Goal: Communication & Community: Share content

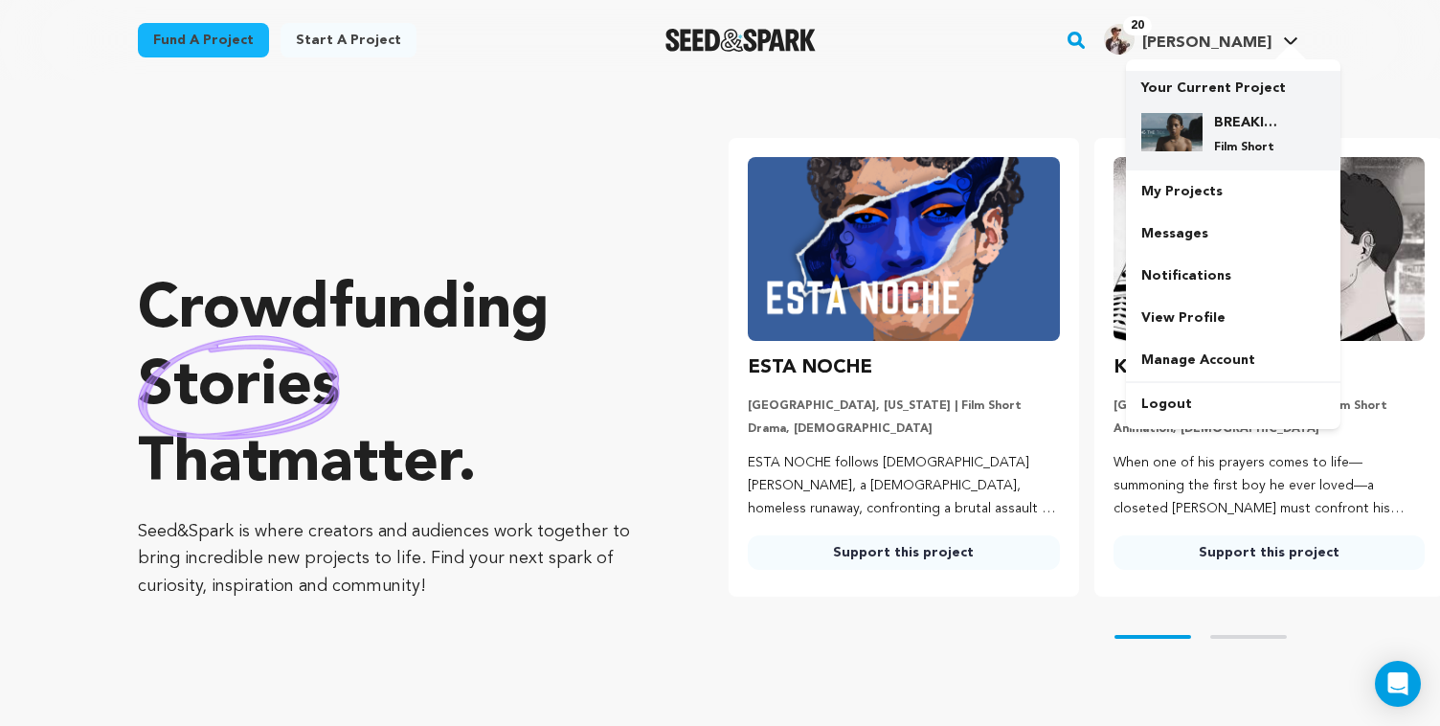
click at [1202, 108] on div "BREAKING THE TIDE Film Short" at bounding box center [1233, 134] width 184 height 73
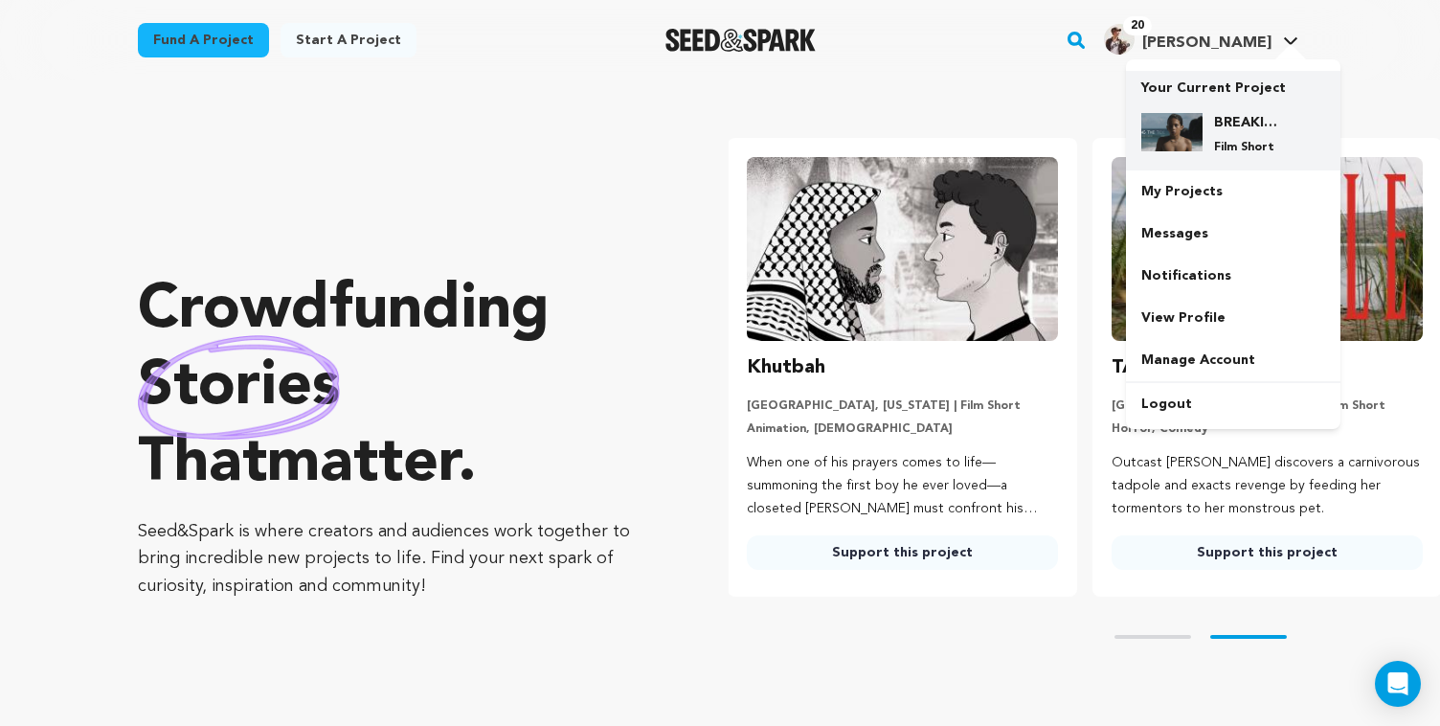
scroll to position [0, 380]
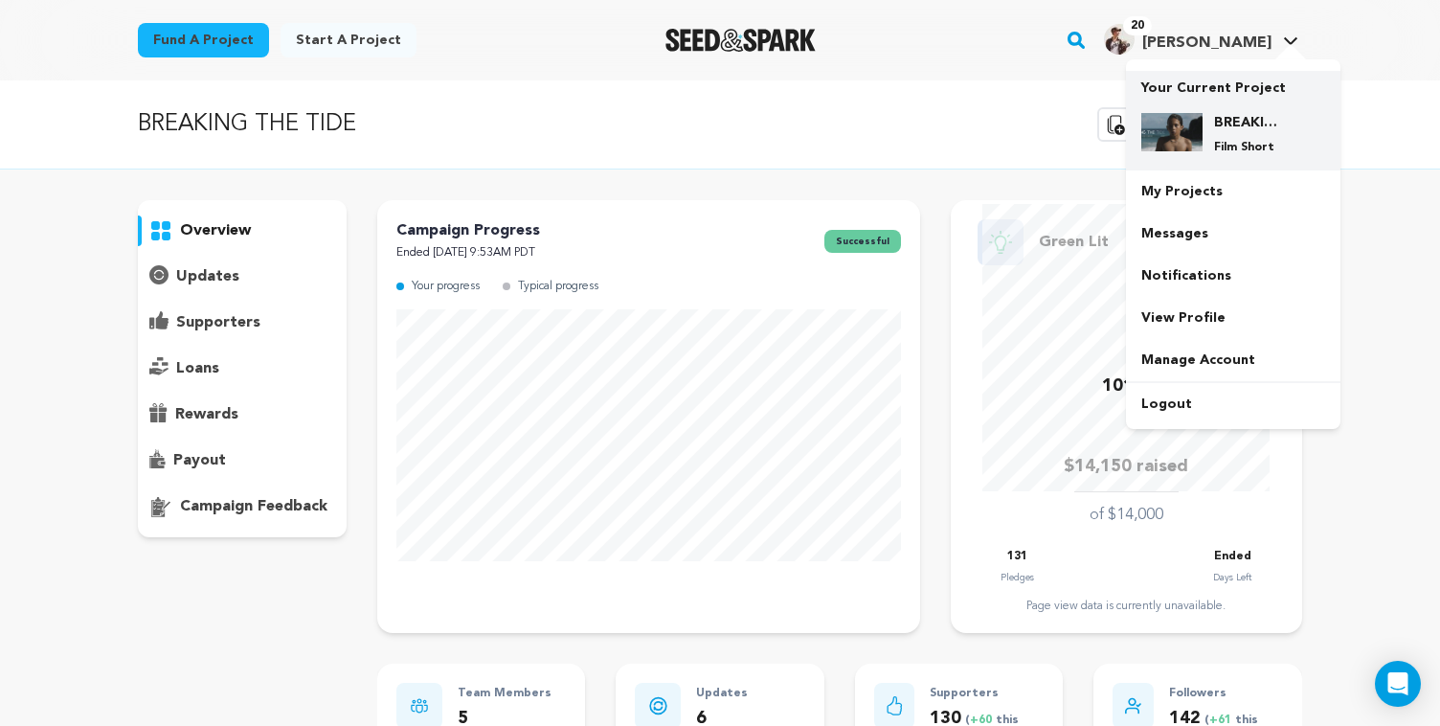
click at [1217, 86] on p "Your Current Project" at bounding box center [1233, 84] width 184 height 27
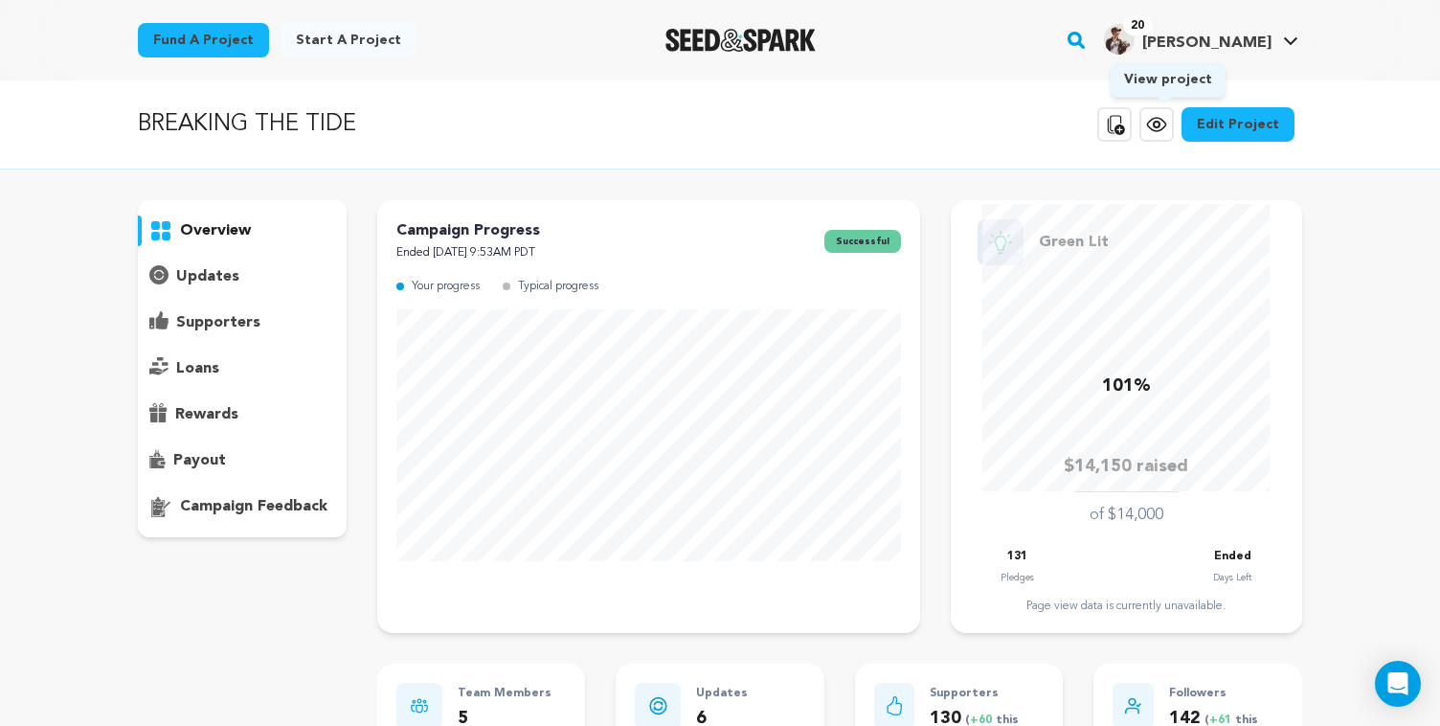
click at [1168, 134] on icon at bounding box center [1156, 124] width 23 height 23
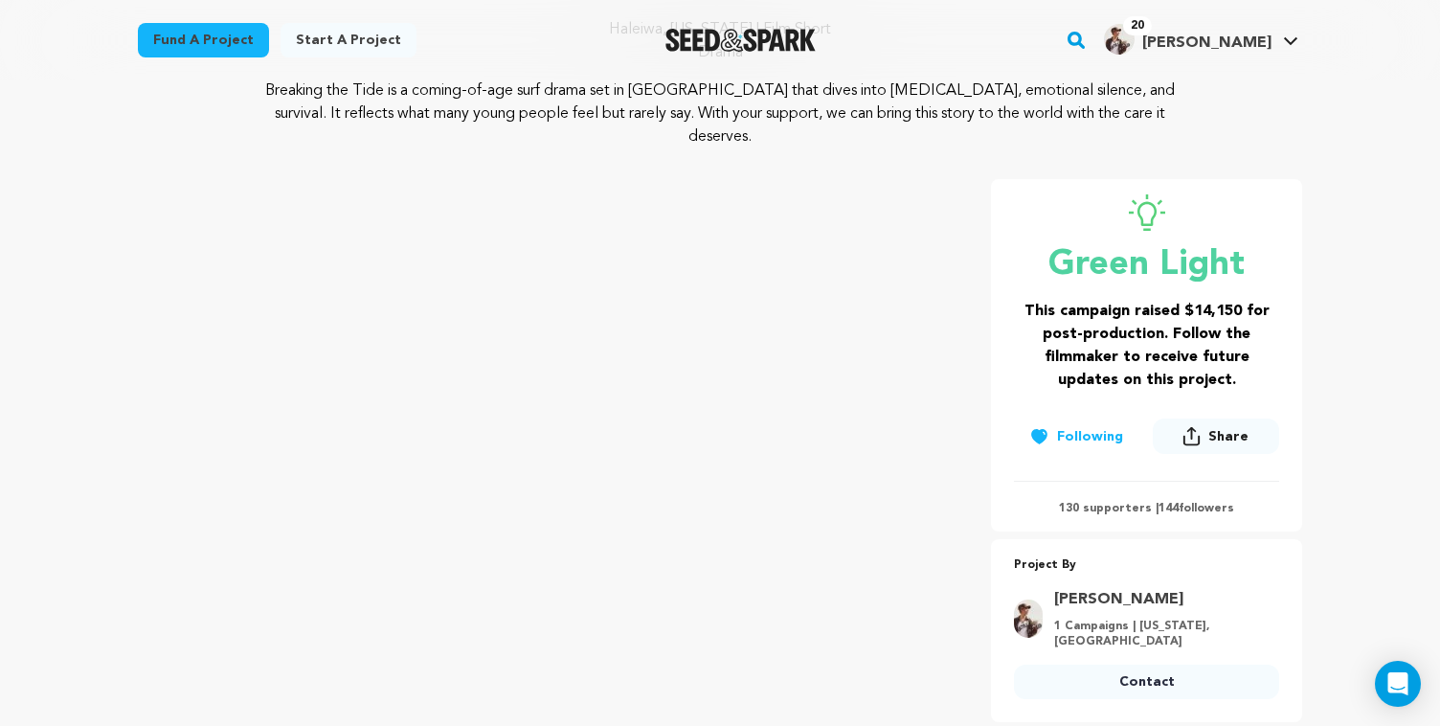
scroll to position [826, 0]
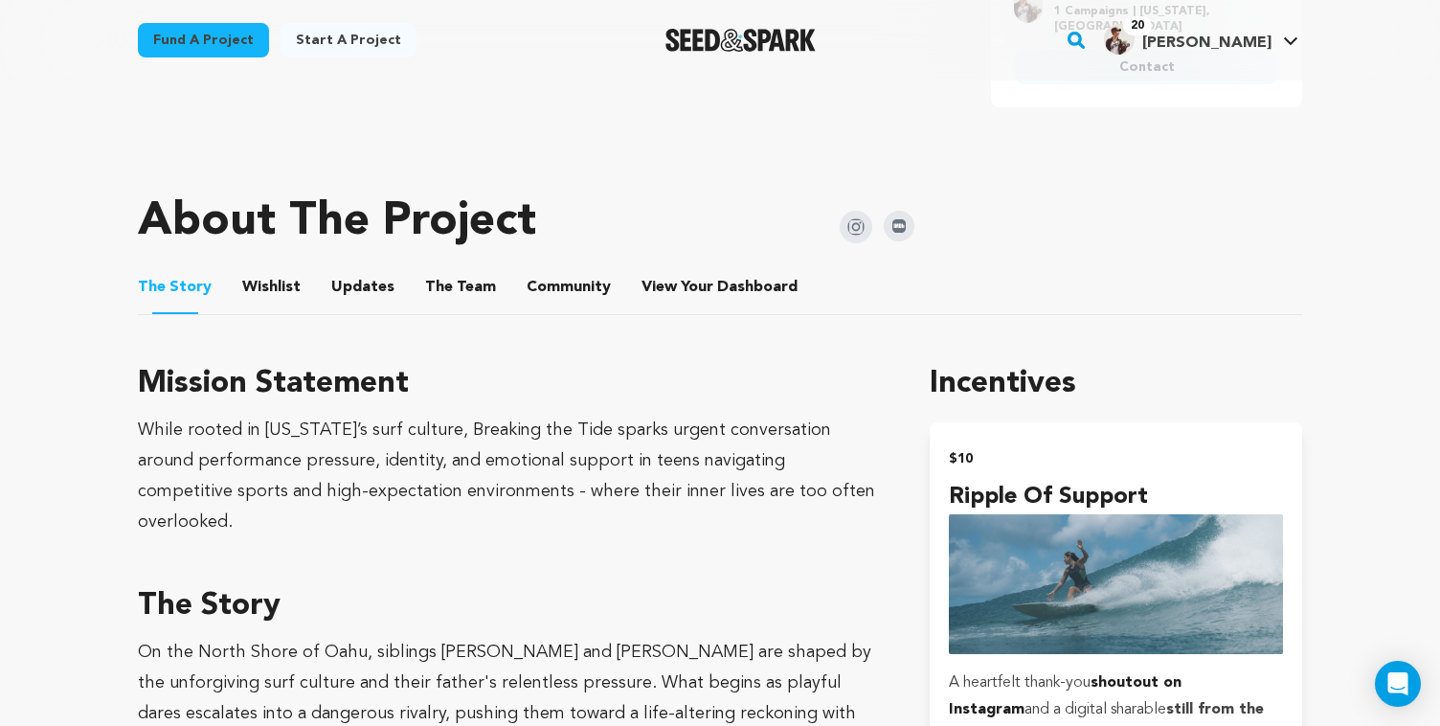
click at [265, 268] on button "Wishlist" at bounding box center [272, 291] width 46 height 46
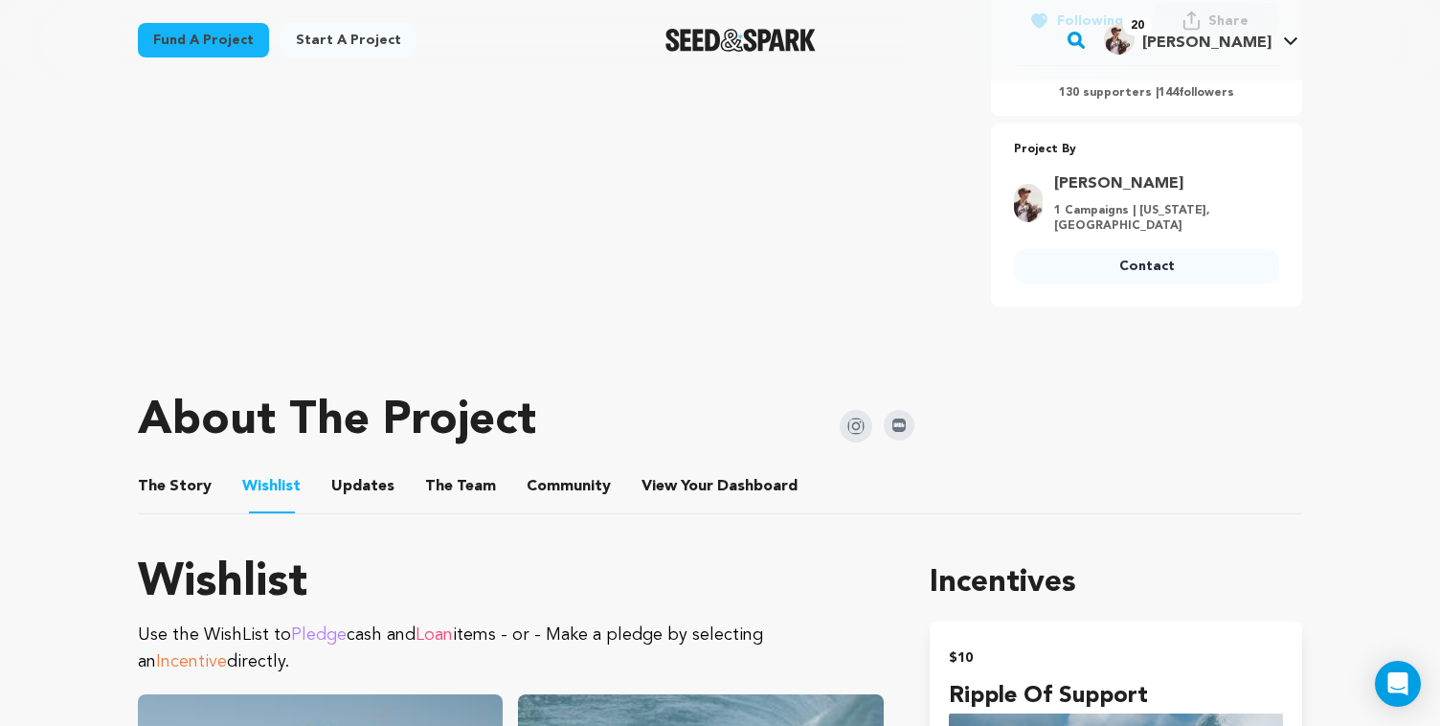
scroll to position [553, 0]
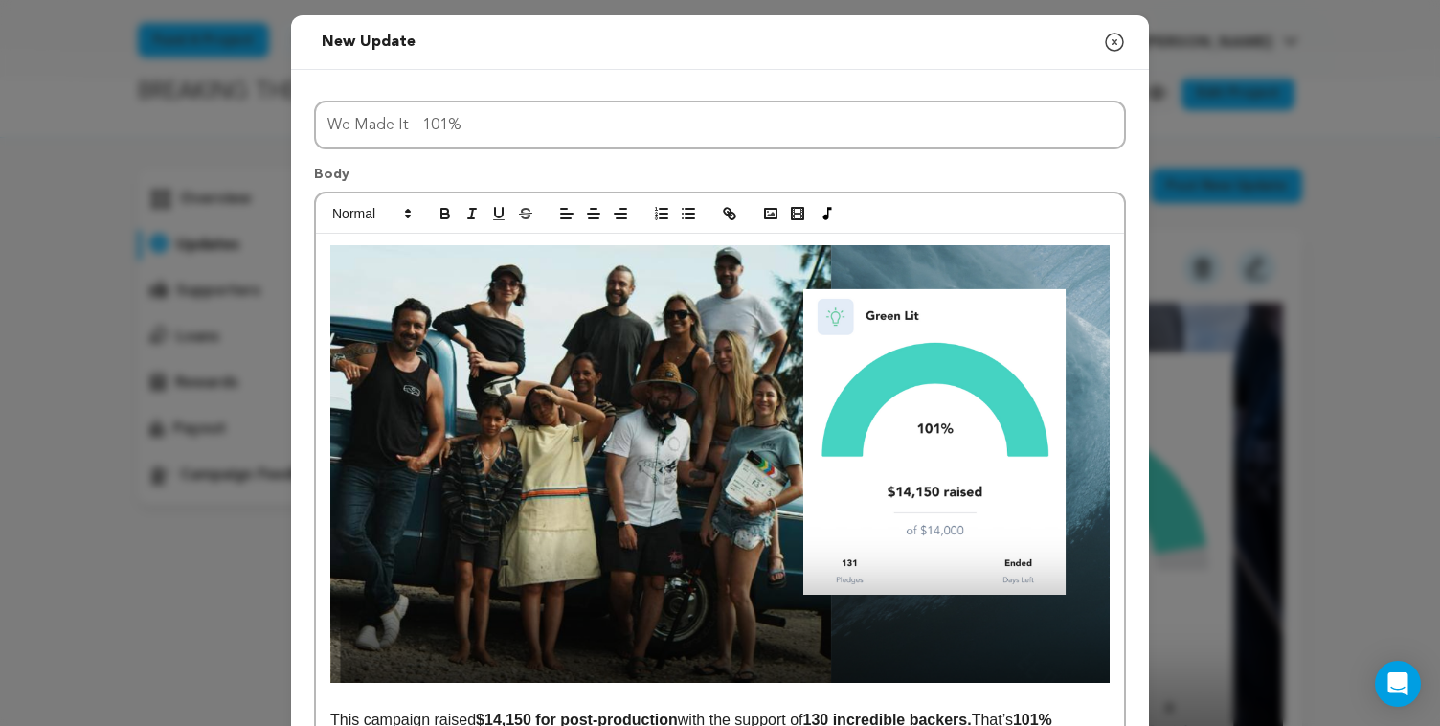
scroll to position [366, 0]
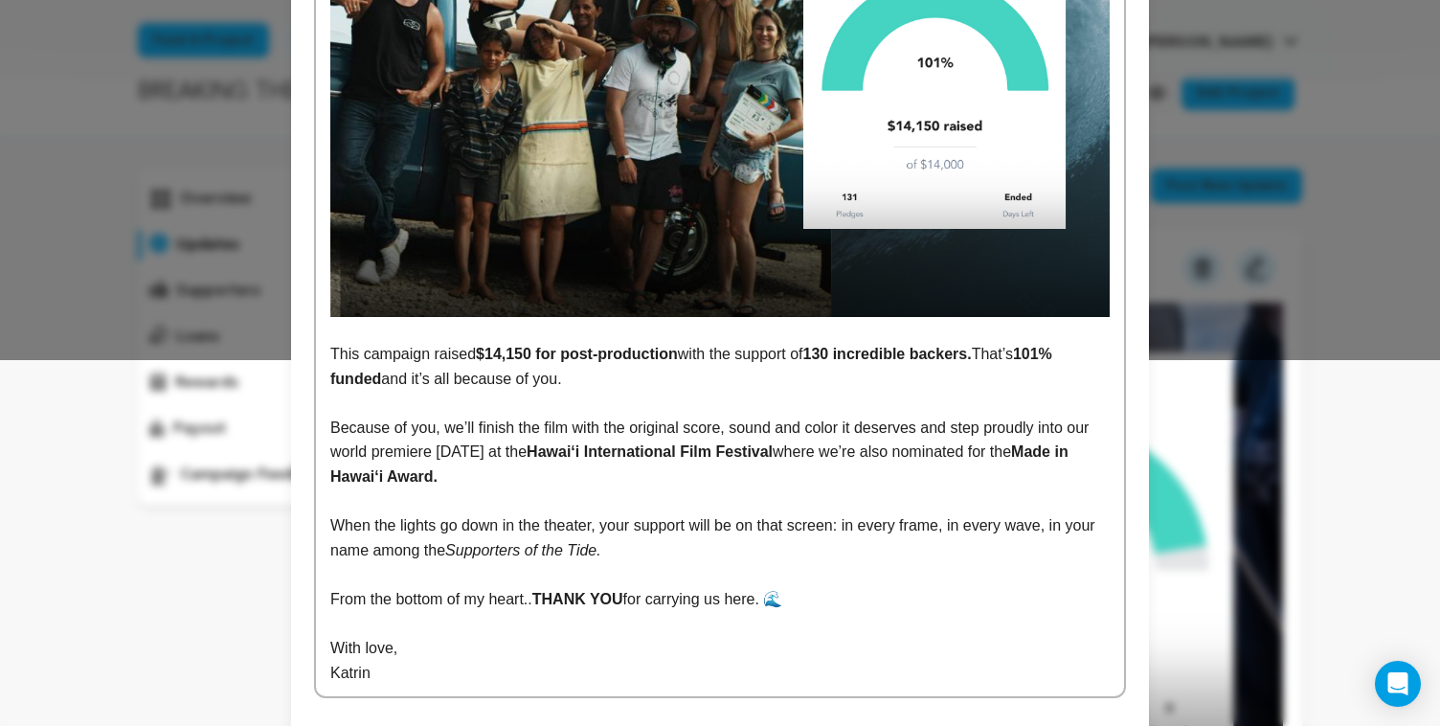
click at [556, 485] on p "Because of you, we’ll finish the film with the original score, sound and color …" at bounding box center [719, 453] width 779 height 74
click at [934, 429] on p "Because of you, we’ll finish the film with the original score, sound and color …" at bounding box center [719, 453] width 779 height 74
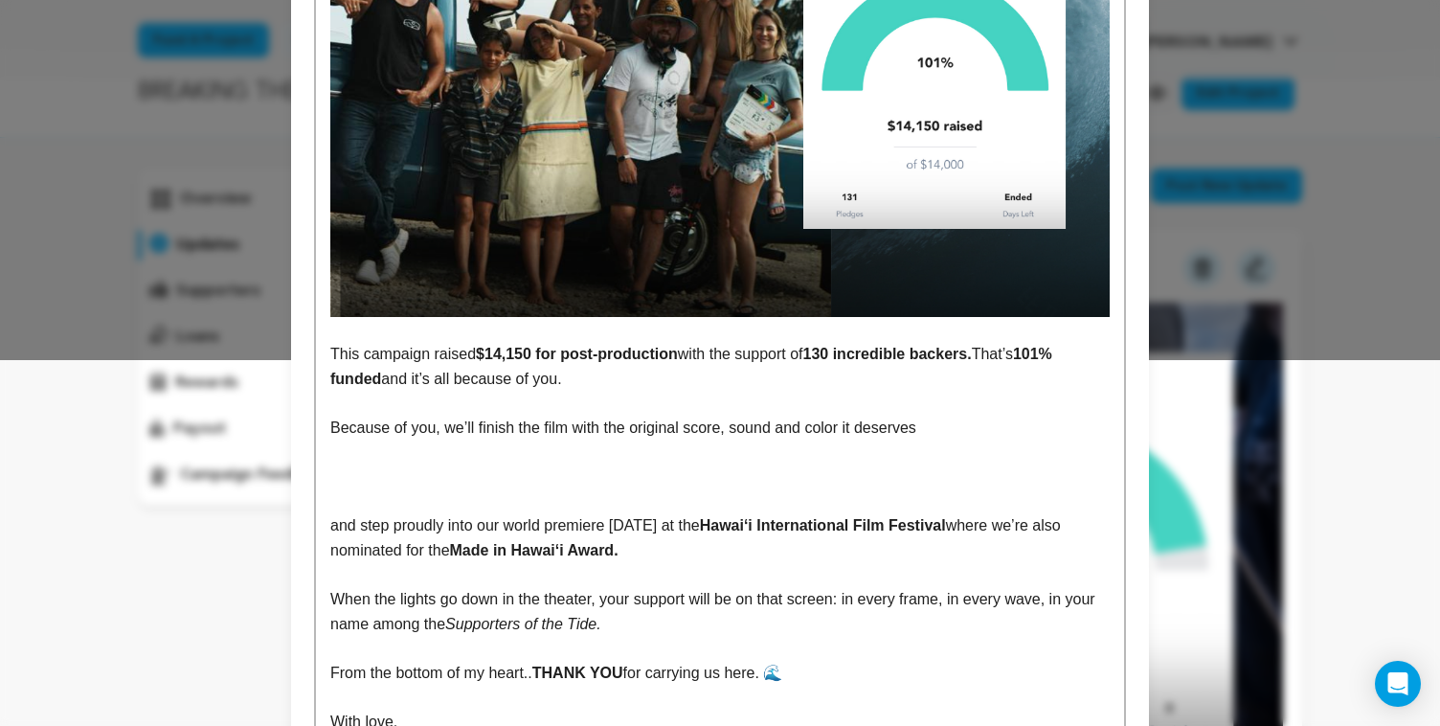
click at [810, 458] on p at bounding box center [719, 452] width 779 height 25
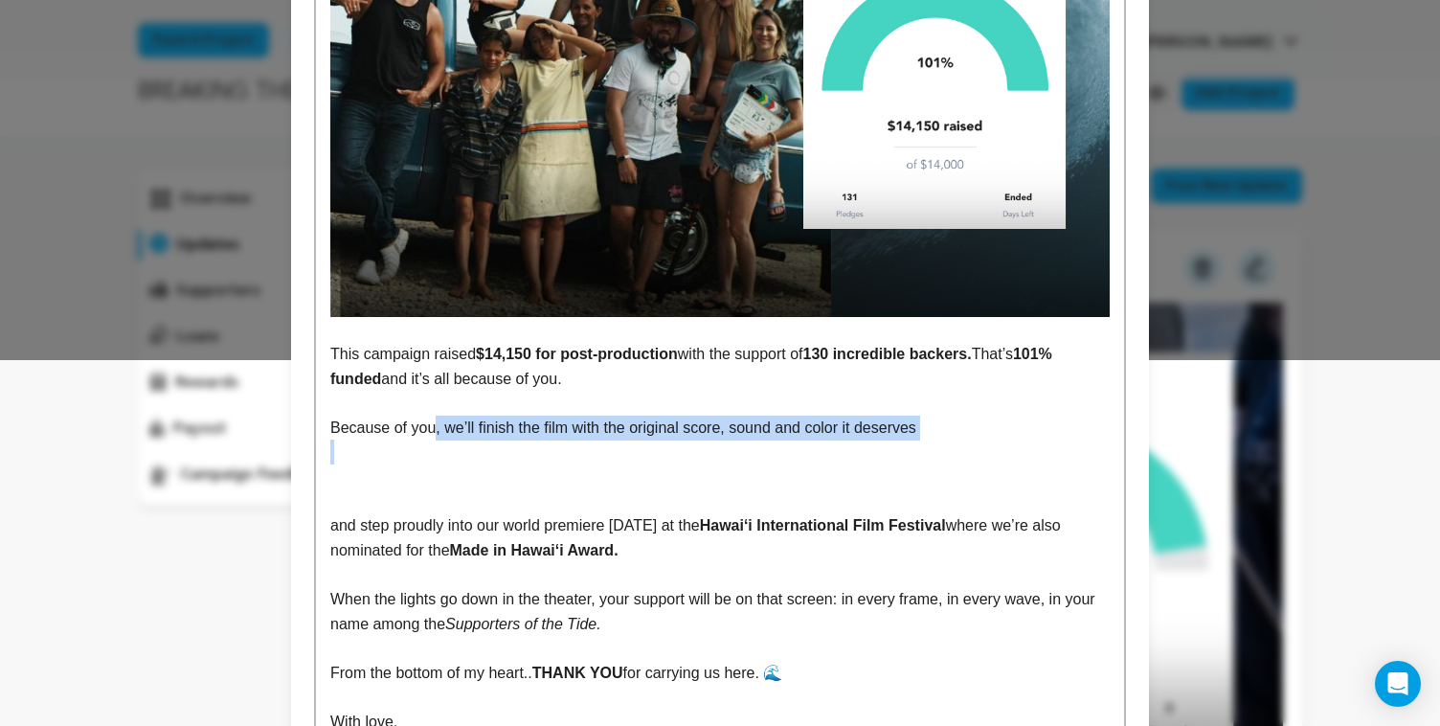
drag, startPoint x: 434, startPoint y: 431, endPoint x: 963, endPoint y: 446, distance: 529.8
click at [963, 447] on div "This campaign raised $14,150 for post-production with the support of 130 incred…" at bounding box center [720, 319] width 808 height 903
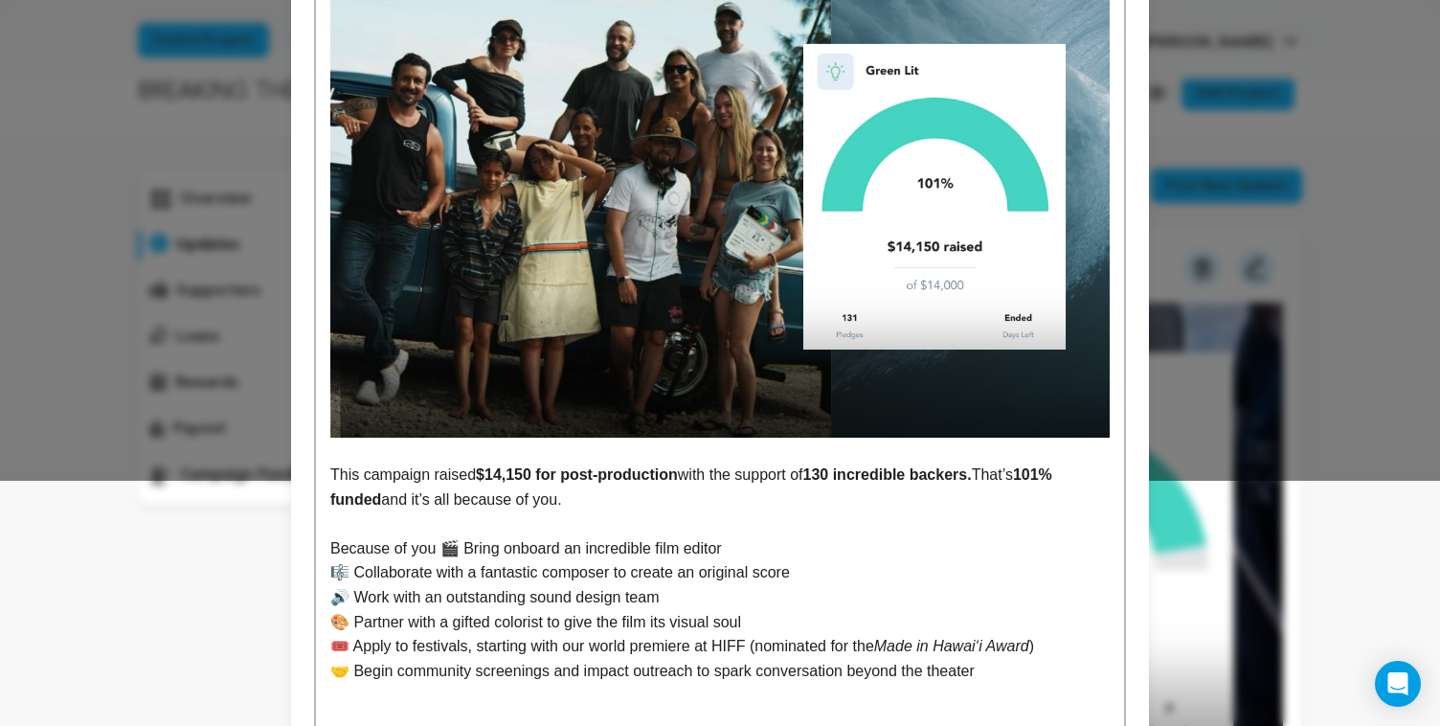
scroll to position [343, 0]
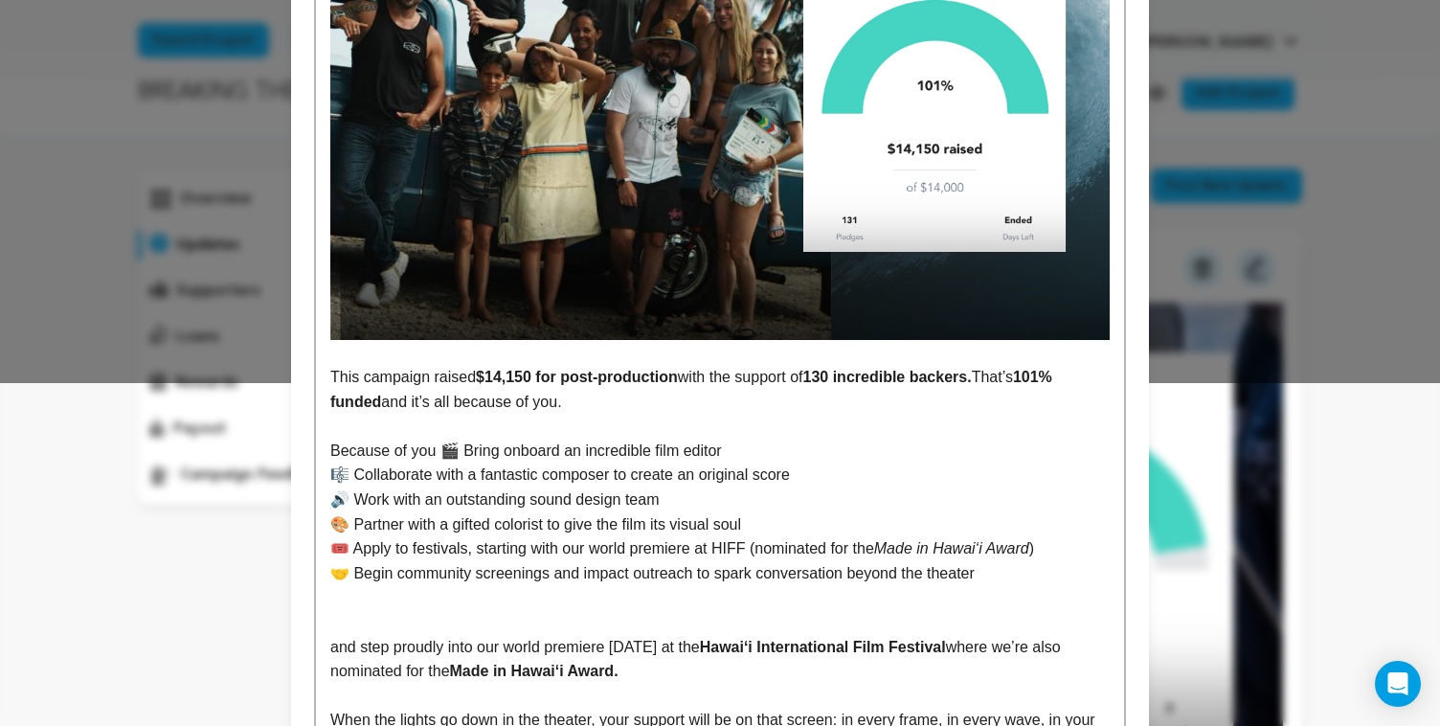
click at [453, 452] on p "Because of you 🎬 Bring onboard an incredible film editor" at bounding box center [719, 451] width 779 height 25
drag, startPoint x: 354, startPoint y: 477, endPoint x: 327, endPoint y: 477, distance: 27.8
click at [327, 477] on div "This campaign raised $14,150 for post-production with the support of 130 incred…" at bounding box center [720, 391] width 808 height 1001
drag, startPoint x: 351, startPoint y: 498, endPoint x: 321, endPoint y: 498, distance: 30.6
click at [321, 498] on div "This campaign raised $14,150 for post-production with the support of 130 incred…" at bounding box center [720, 391] width 808 height 1001
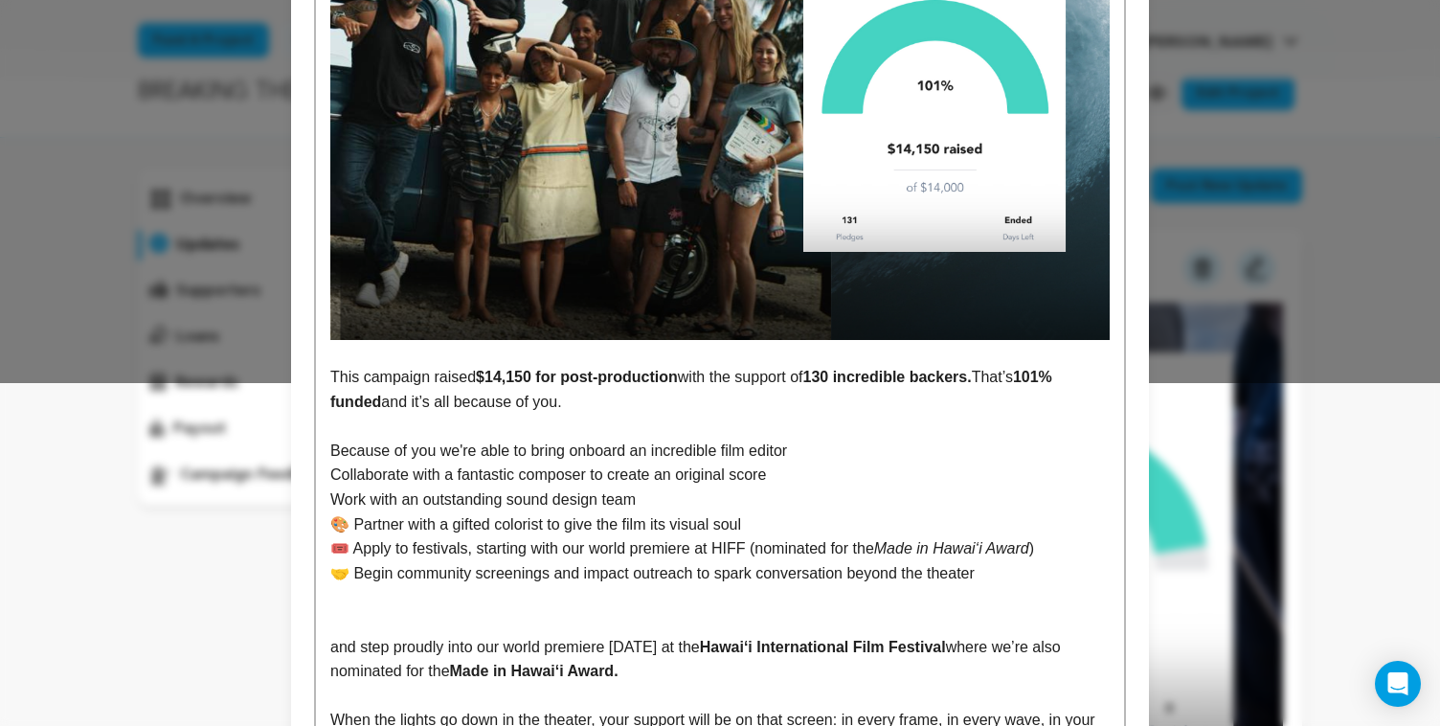
drag, startPoint x: 350, startPoint y: 529, endPoint x: 324, endPoint y: 529, distance: 26.8
click at [324, 529] on div "This campaign raised $14,150 for post-production with the support of 130 incred…" at bounding box center [720, 391] width 808 height 1001
click at [415, 552] on p "🎟️ Apply to festivals, starting with our world premiere at HIFF (nominated for …" at bounding box center [719, 548] width 779 height 25
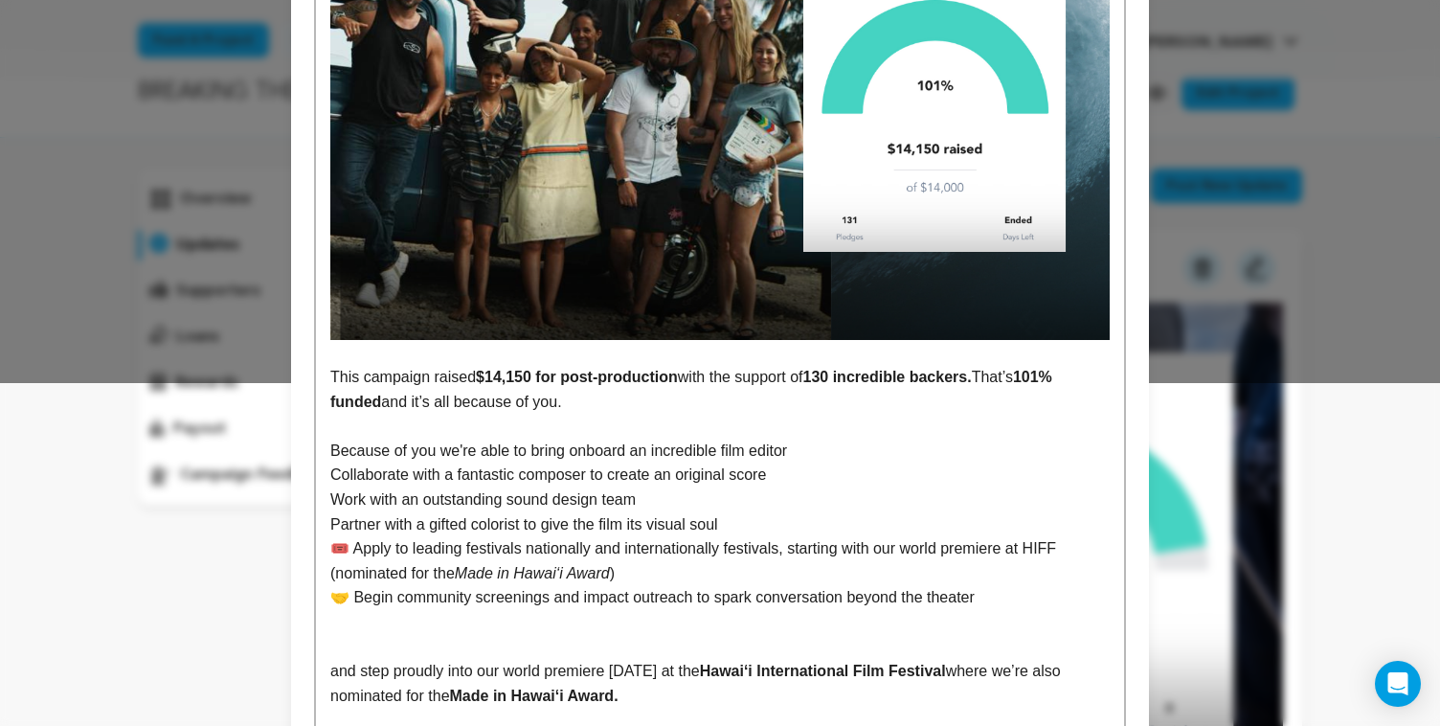
click at [355, 553] on p "🎟️ Apply to leading festivals nationally and internationally festivals, startin…" at bounding box center [719, 560] width 779 height 49
drag, startPoint x: 372, startPoint y: 552, endPoint x: 327, endPoint y: 551, distance: 45.0
click at [327, 551] on div "This campaign raised $14,150 for post-production with the support of 130 incred…" at bounding box center [720, 404] width 808 height 1026
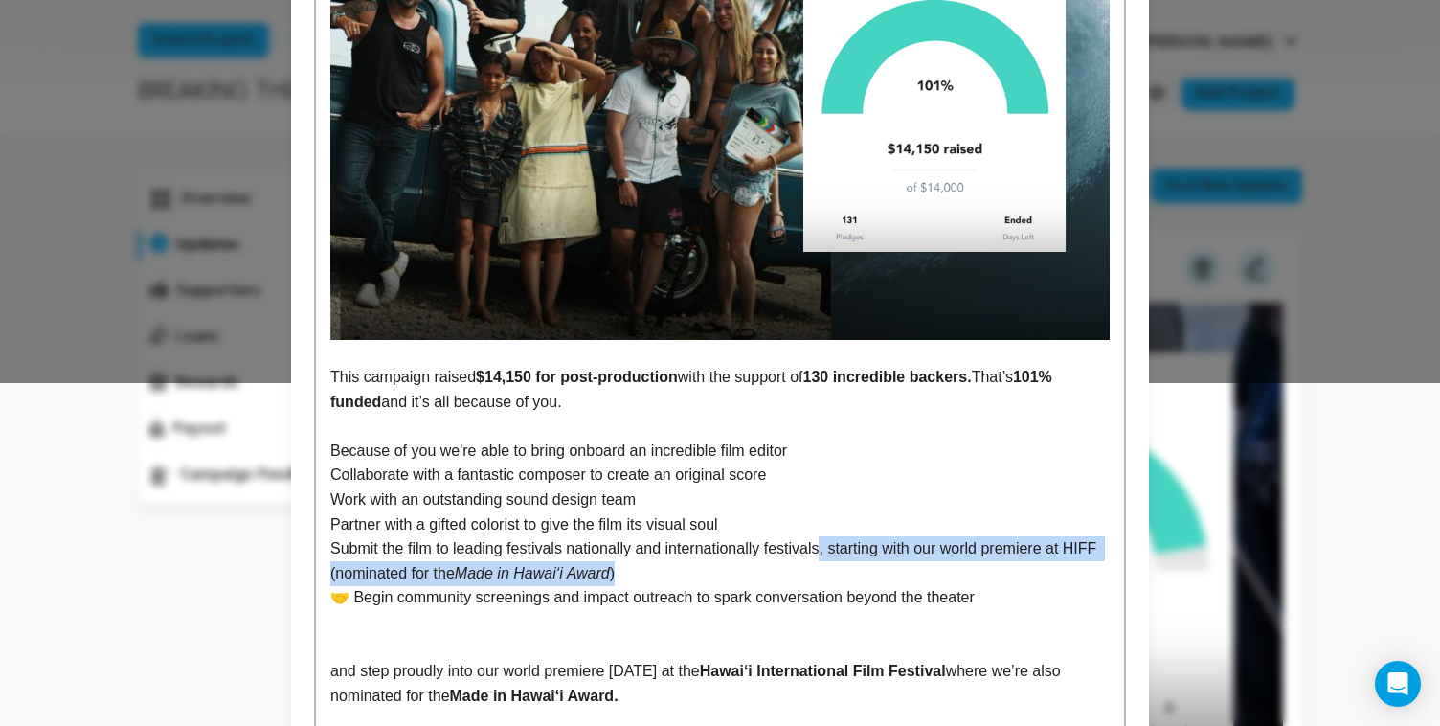
drag, startPoint x: 829, startPoint y: 550, endPoint x: 835, endPoint y: 577, distance: 28.4
click at [835, 577] on p "Submit the film to leading festivals nationally and internationally festivals, …" at bounding box center [719, 560] width 779 height 49
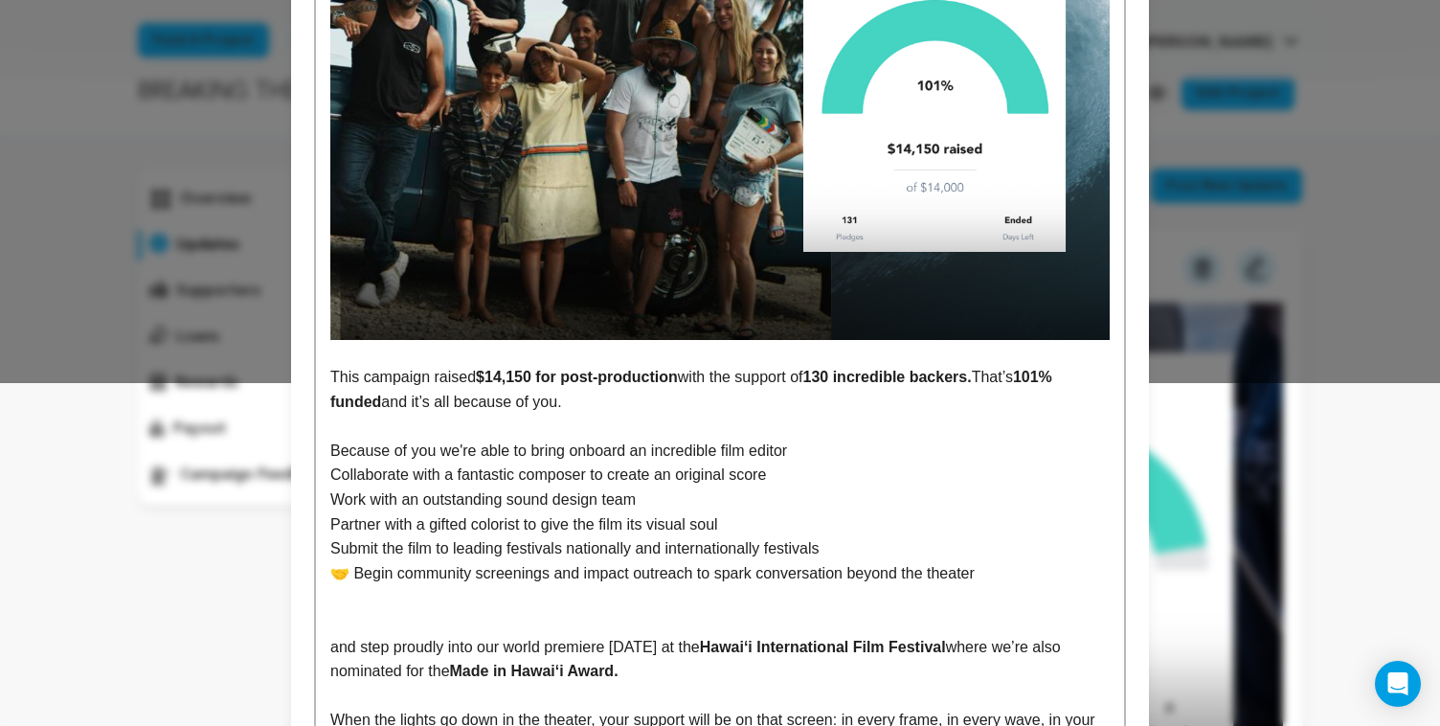
drag, startPoint x: 354, startPoint y: 575, endPoint x: 325, endPoint y: 575, distance: 29.7
click at [325, 575] on div "This campaign raised $14,150 for post-production with the support of 130 incred…" at bounding box center [720, 391] width 808 height 1001
click at [334, 530] on p "Partner with a gifted colorist to give the film its visual soul" at bounding box center [719, 524] width 779 height 25
click at [436, 450] on p "Because of you we're able to bring onboard an incredible film editor" at bounding box center [719, 451] width 779 height 25
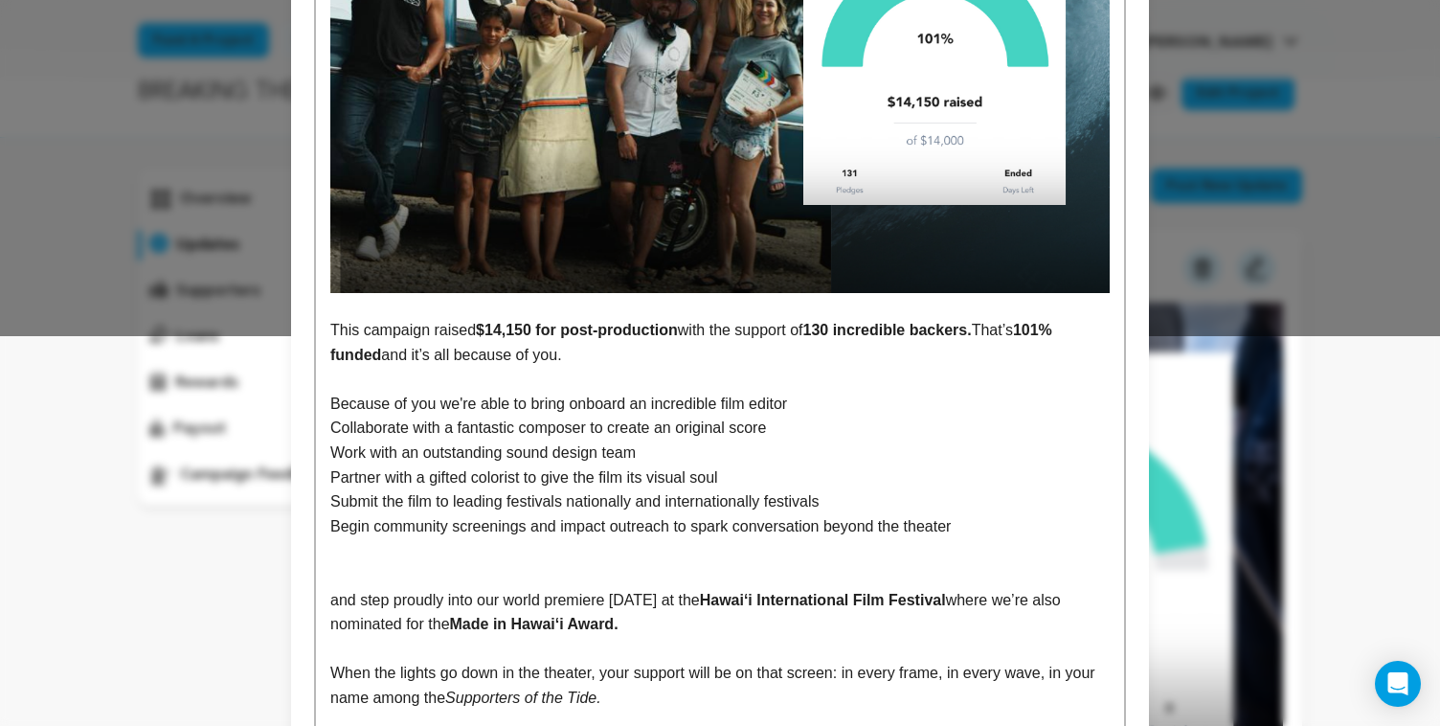
scroll to position [422, 0]
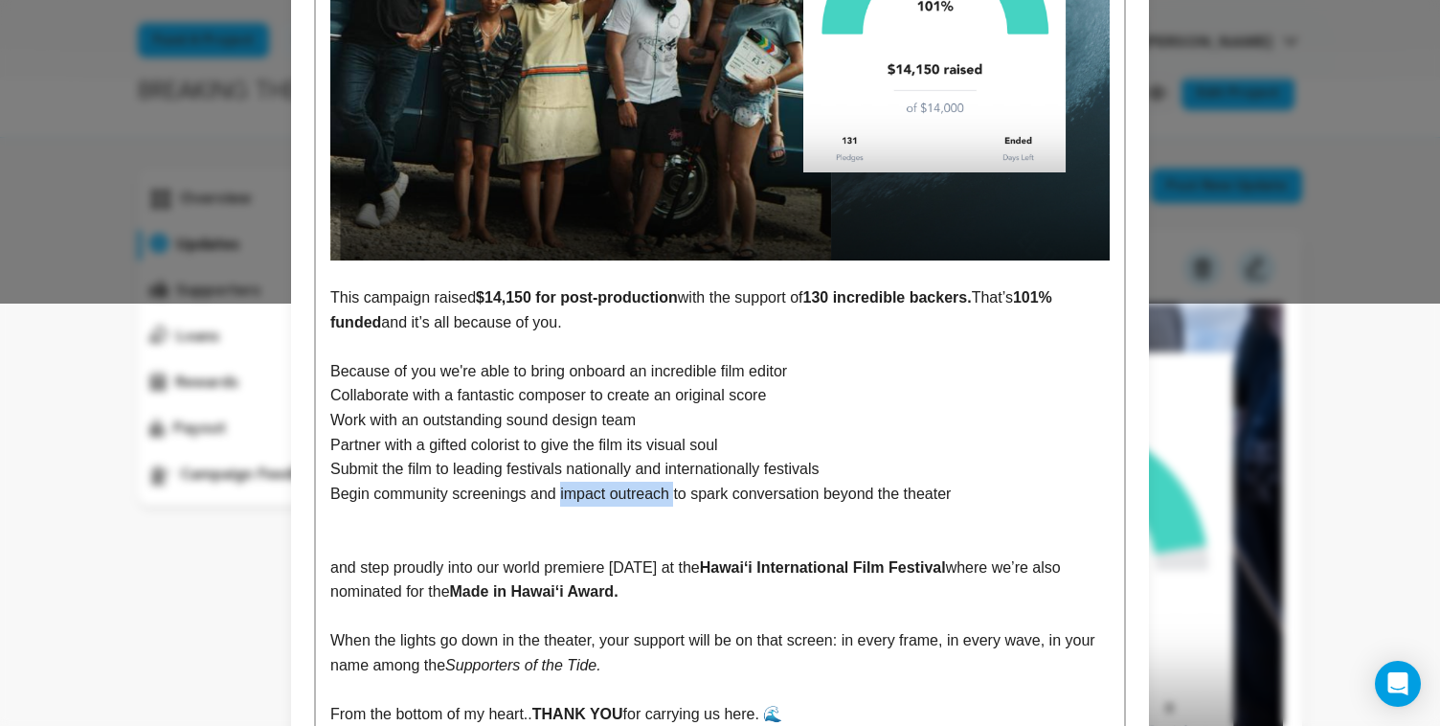
drag, startPoint x: 564, startPoint y: 498, endPoint x: 681, endPoint y: 504, distance: 117.0
click at [681, 504] on p "Begin community screenings and impact outreach to spark conversation beyond the…" at bounding box center [719, 494] width 779 height 25
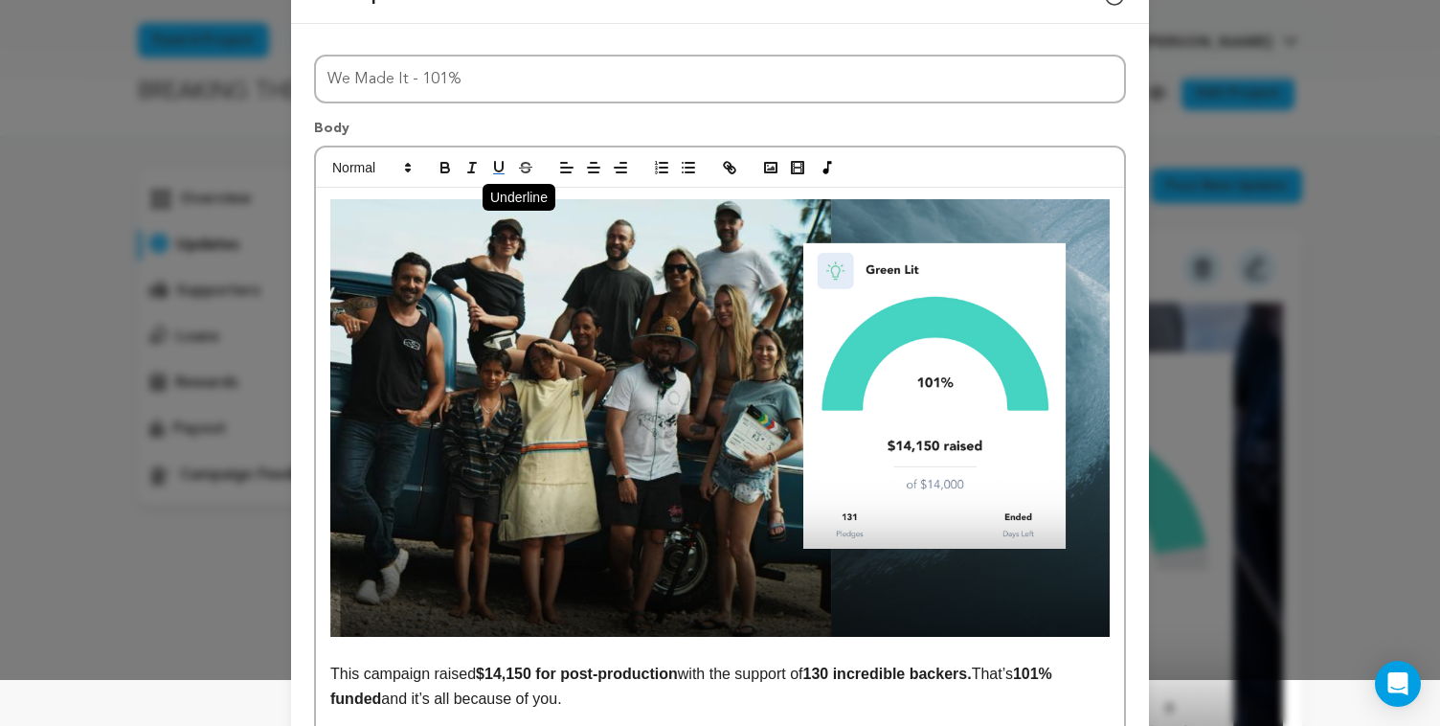
scroll to position [0, 0]
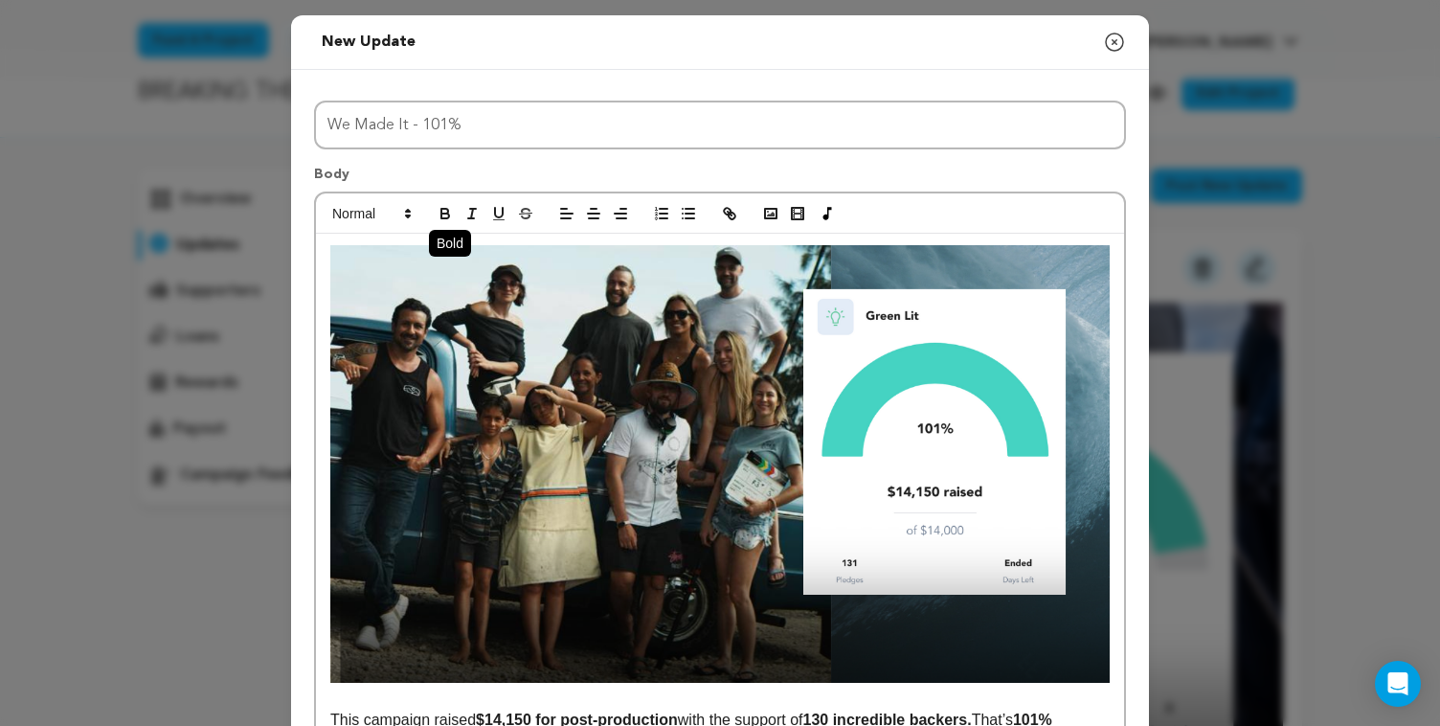
click at [441, 211] on icon "button" at bounding box center [444, 211] width 7 height 5
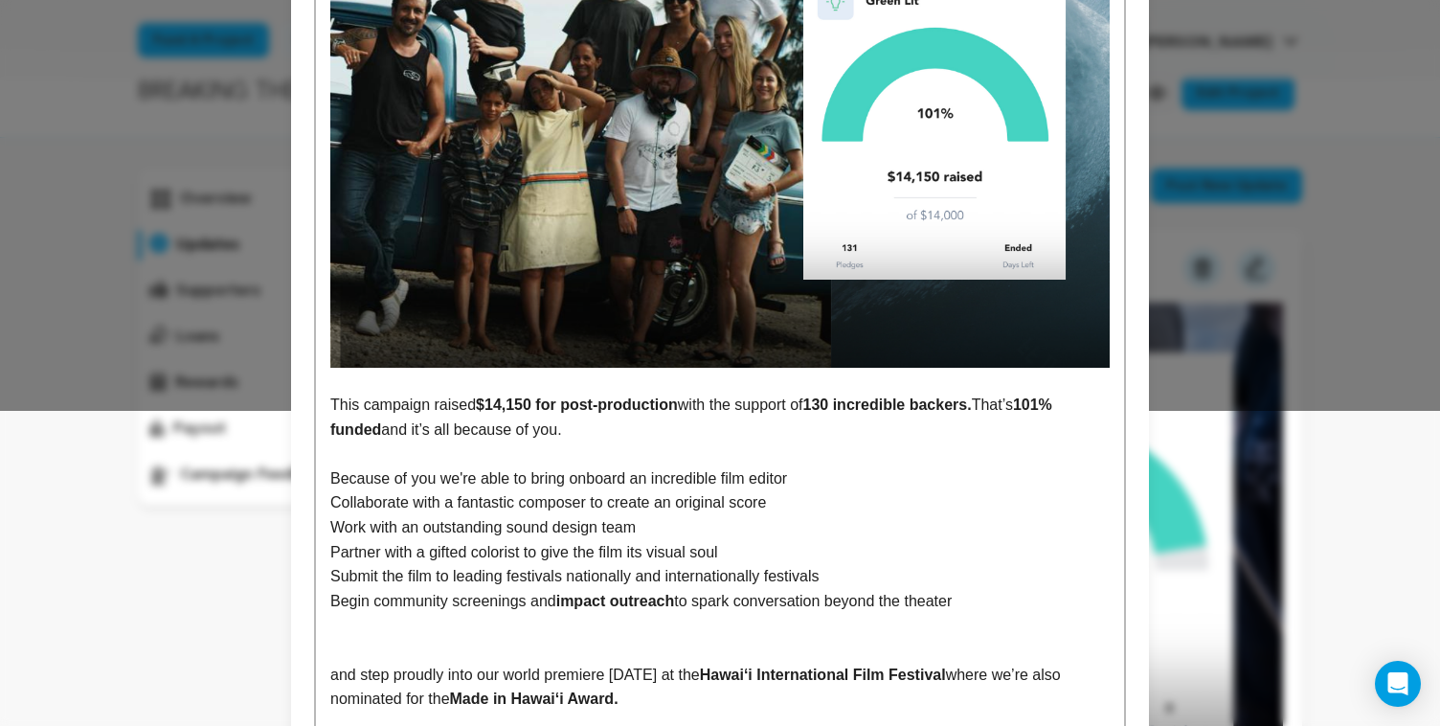
scroll to position [609, 0]
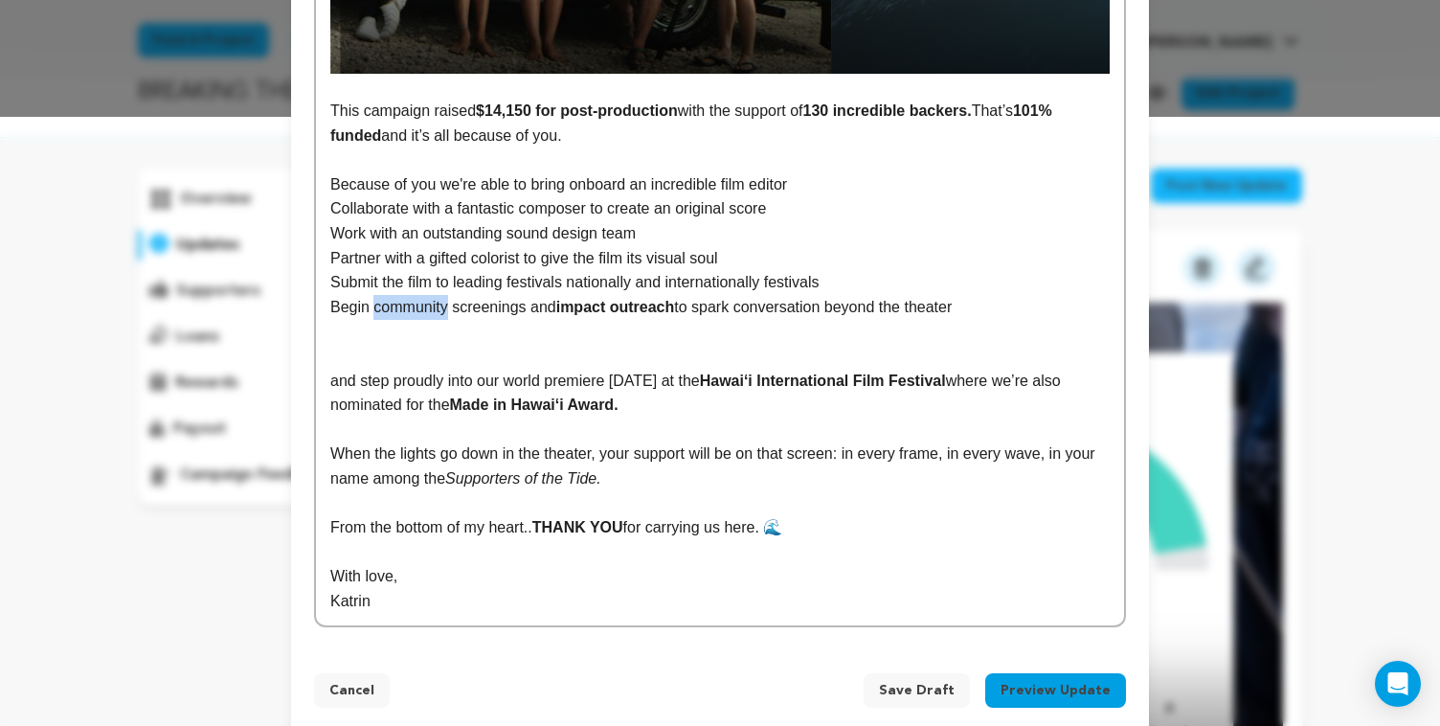
drag, startPoint x: 450, startPoint y: 308, endPoint x: 376, endPoint y: 305, distance: 73.8
click at [376, 305] on p "Begin community screenings and impact outreach to spark conversation beyond the…" at bounding box center [719, 307] width 779 height 25
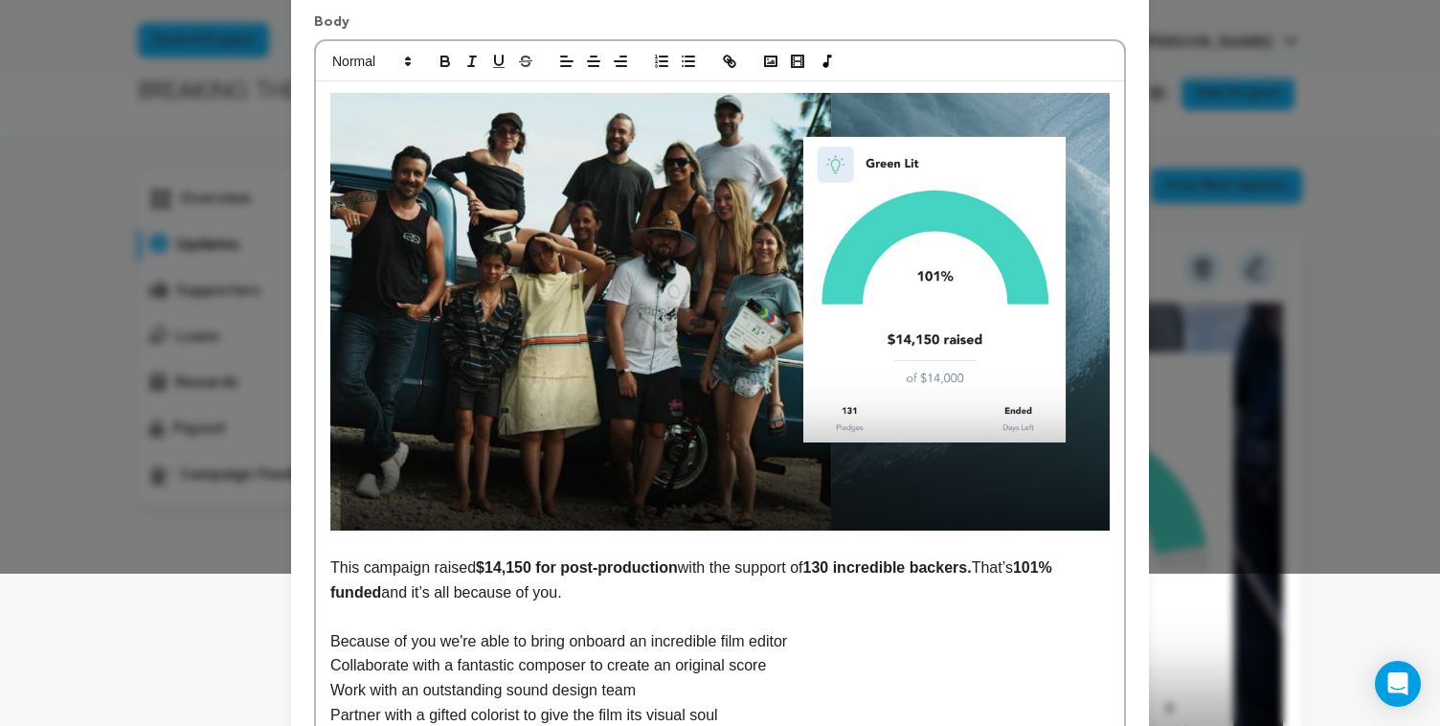
scroll to position [148, 0]
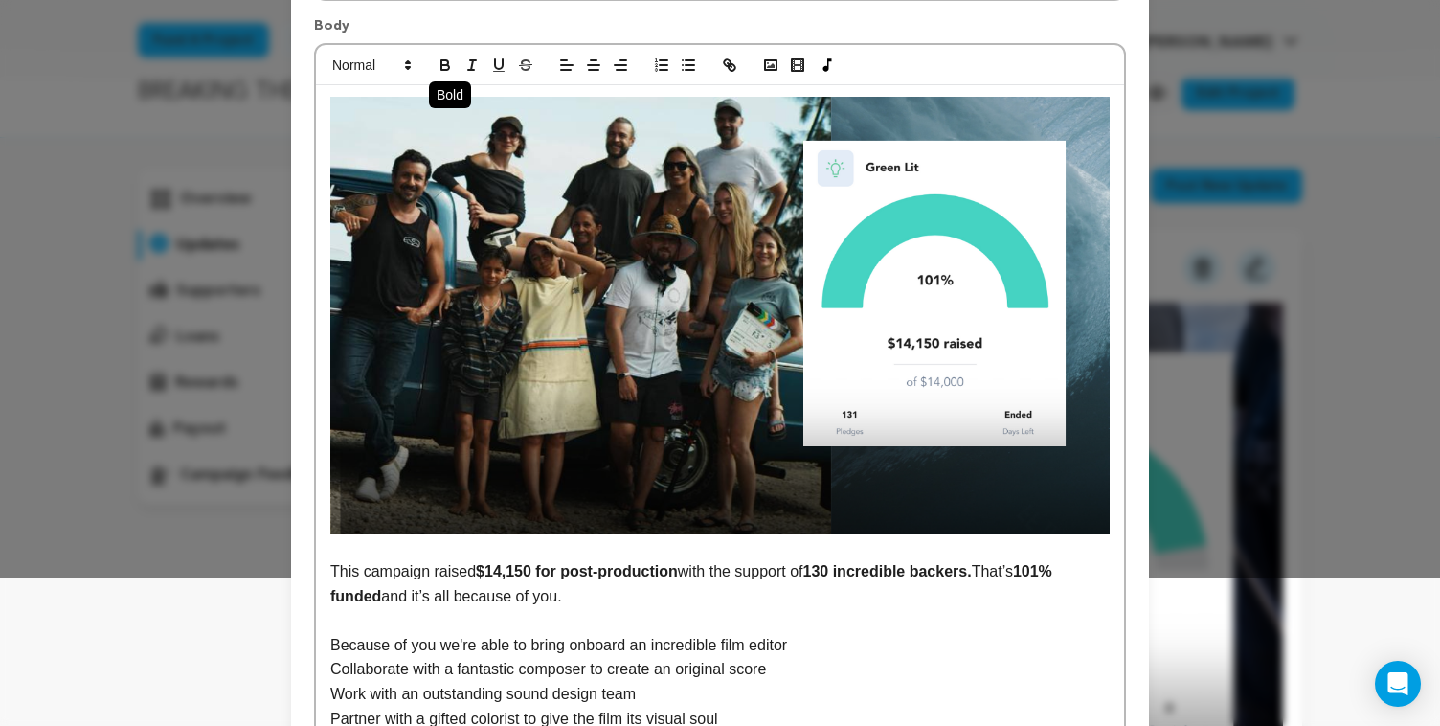
click at [443, 68] on icon "button" at bounding box center [445, 64] width 17 height 17
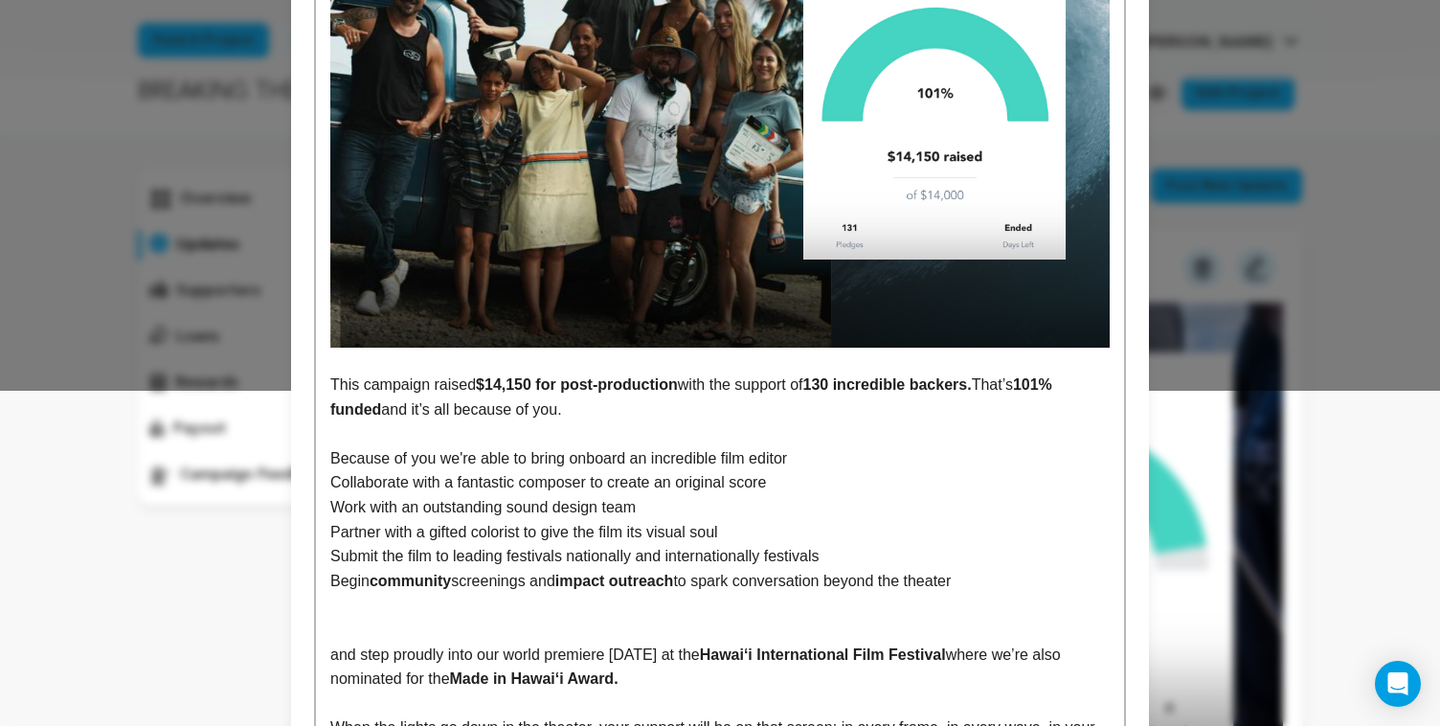
scroll to position [342, 0]
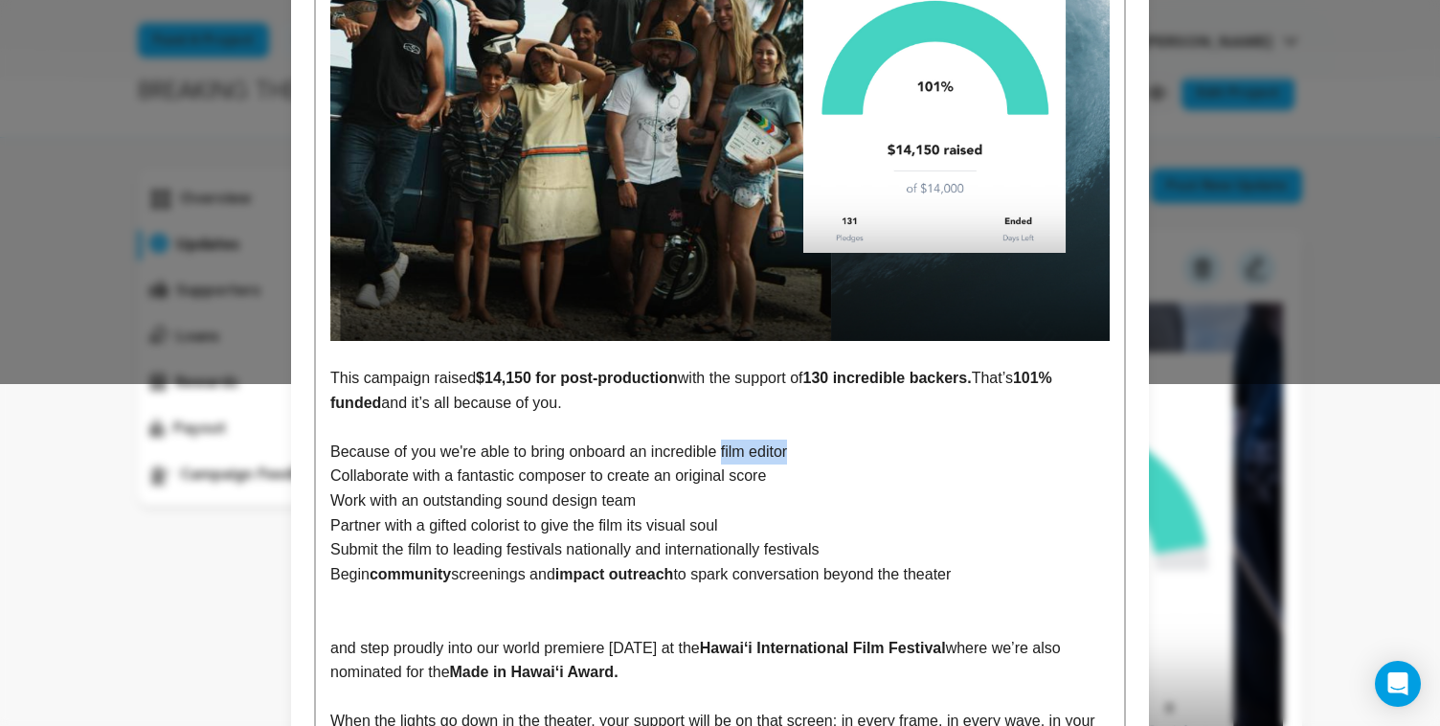
drag, startPoint x: 728, startPoint y: 452, endPoint x: 809, endPoint y: 447, distance: 81.5
click at [809, 447] on p "Because of you we're able to bring onboard an incredible film editor" at bounding box center [719, 452] width 779 height 25
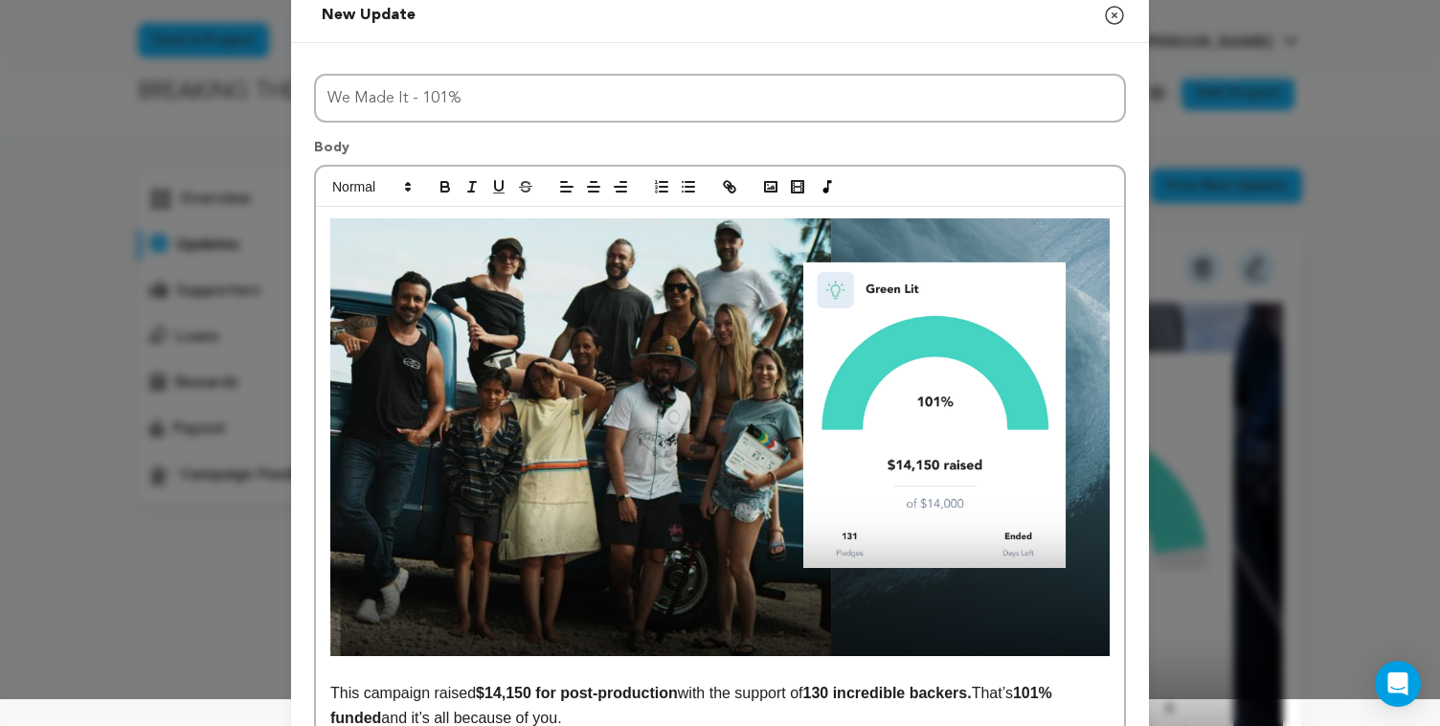
scroll to position [6, 0]
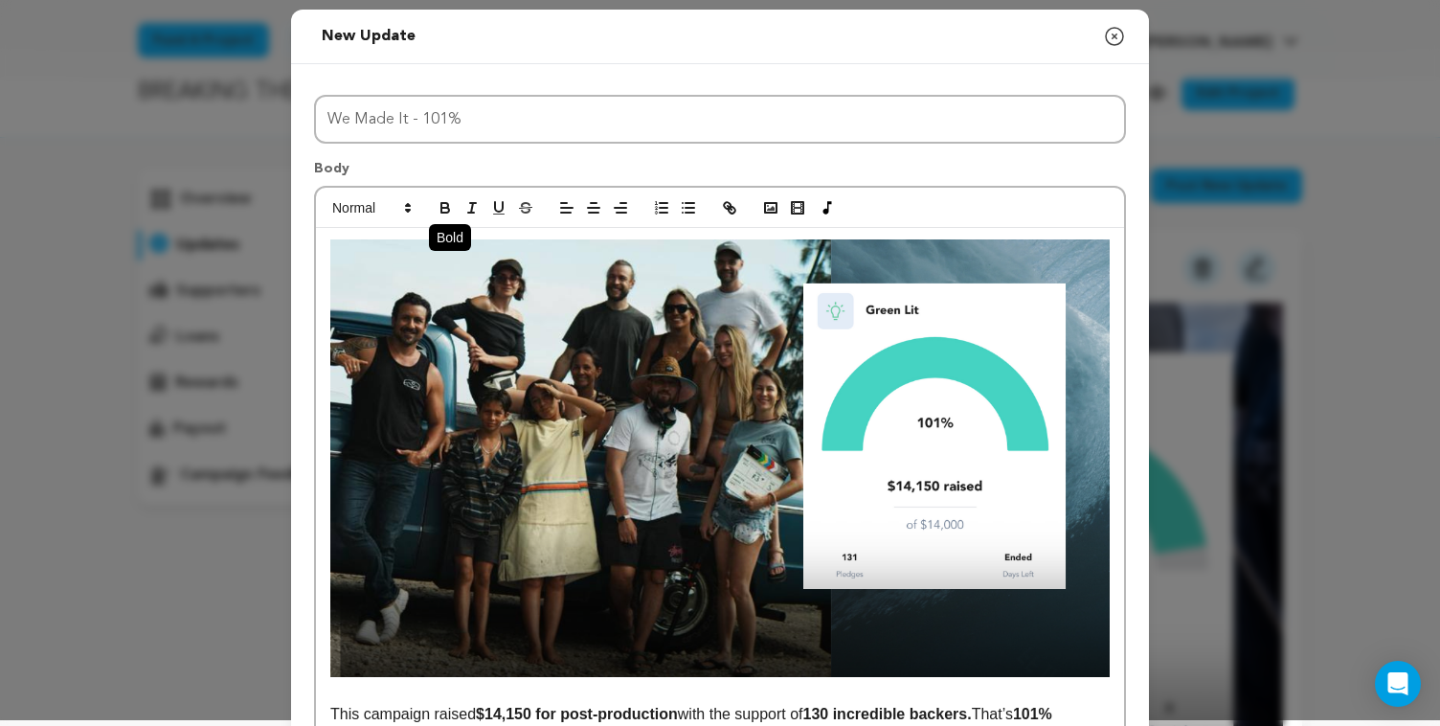
click at [447, 212] on icon "button" at bounding box center [445, 210] width 8 height 5
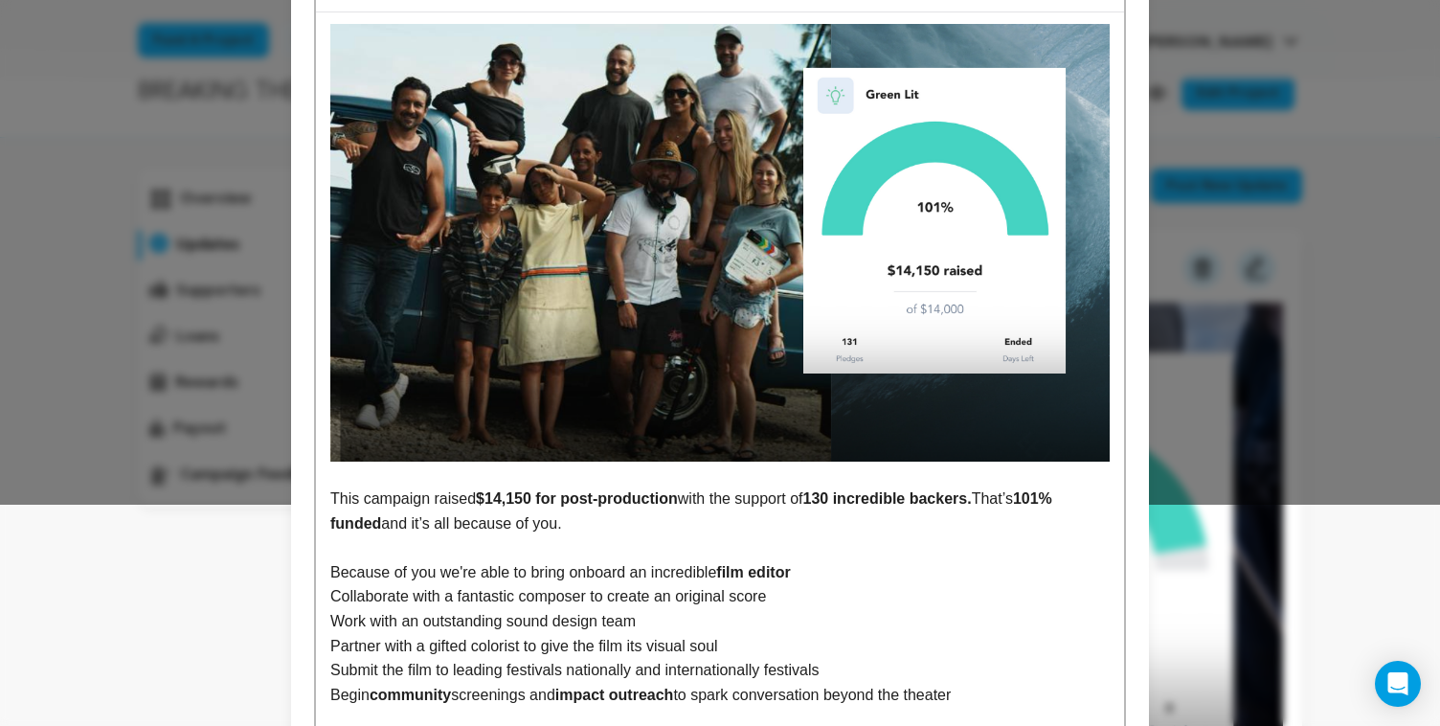
scroll to position [325, 0]
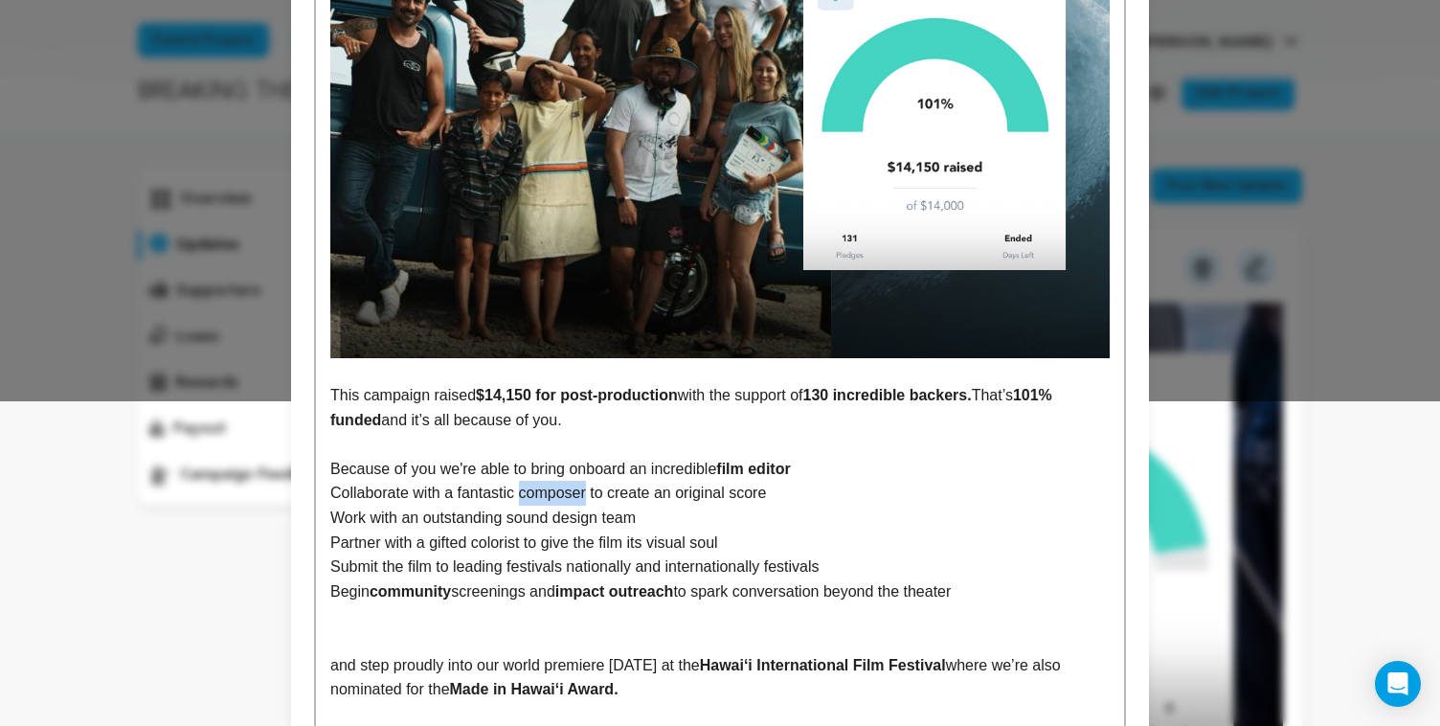
drag, startPoint x: 524, startPoint y: 494, endPoint x: 592, endPoint y: 496, distance: 68.0
click at [592, 496] on p "Collaborate with a fantastic composer to create an original score" at bounding box center [719, 493] width 779 height 25
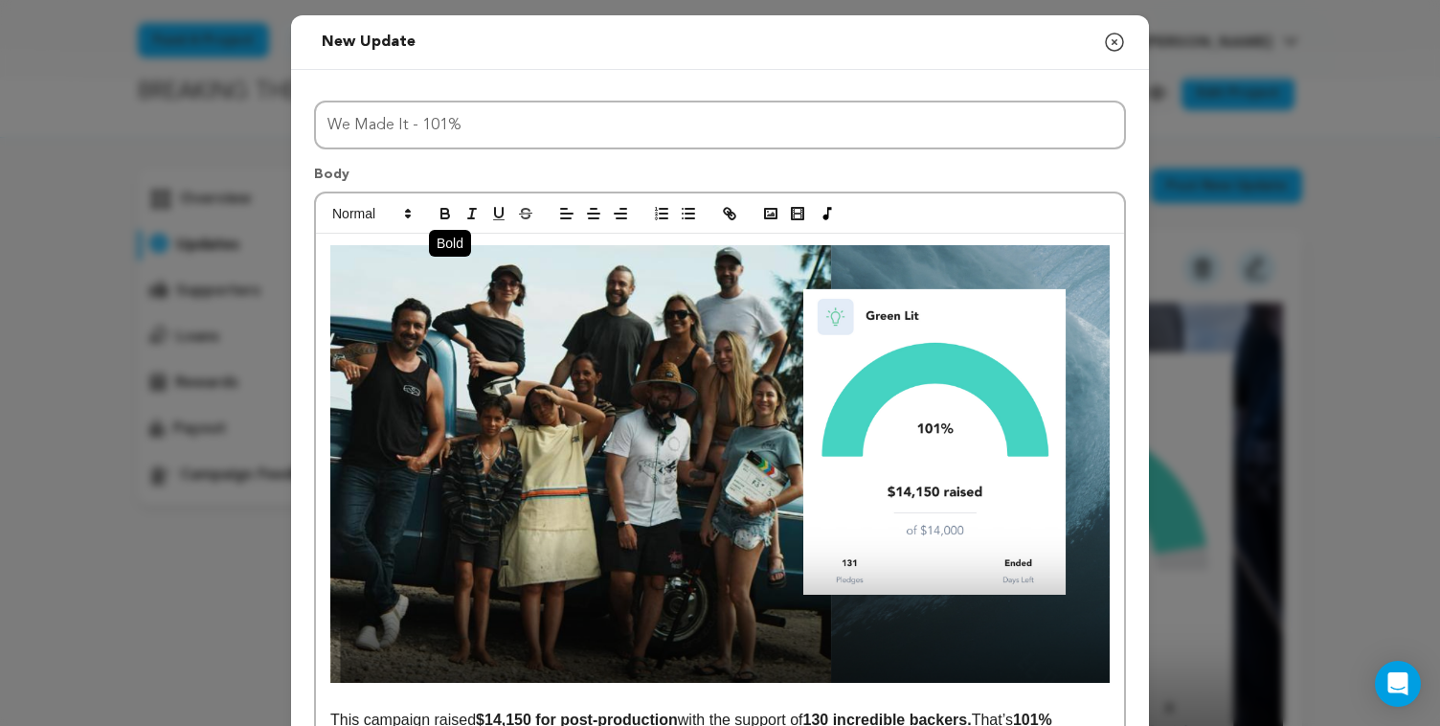
click at [447, 211] on icon "button" at bounding box center [444, 211] width 7 height 5
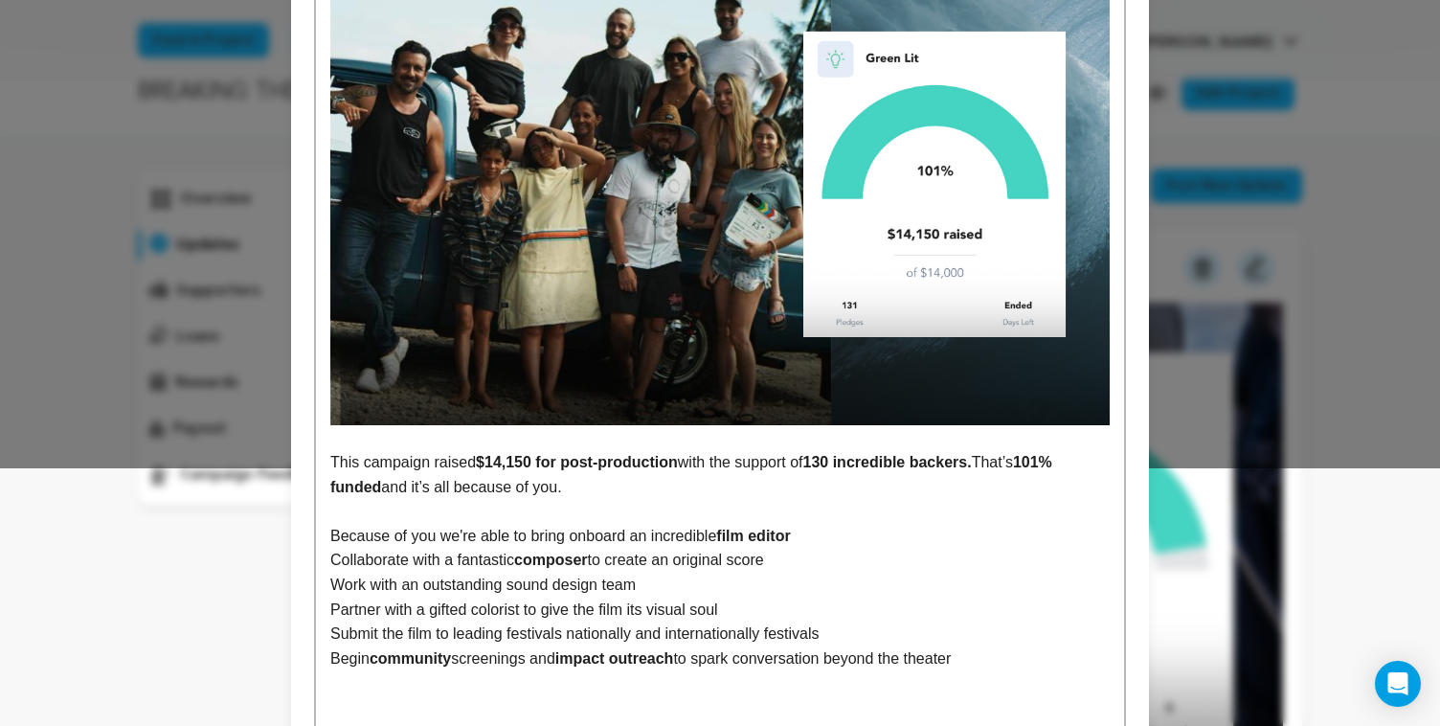
scroll to position [351, 0]
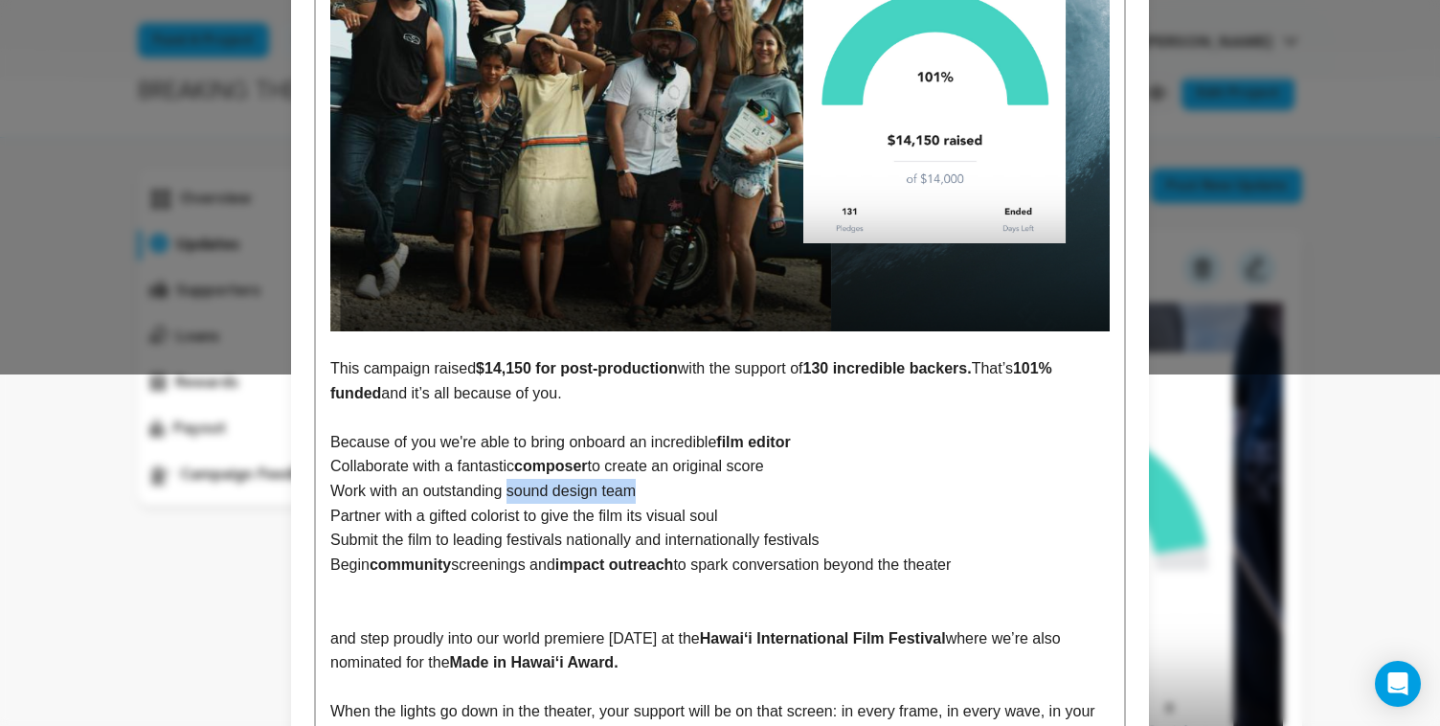
drag, startPoint x: 513, startPoint y: 490, endPoint x: 648, endPoint y: 492, distance: 135.0
click at [648, 492] on p "Work with an outstanding sound design team" at bounding box center [719, 491] width 779 height 25
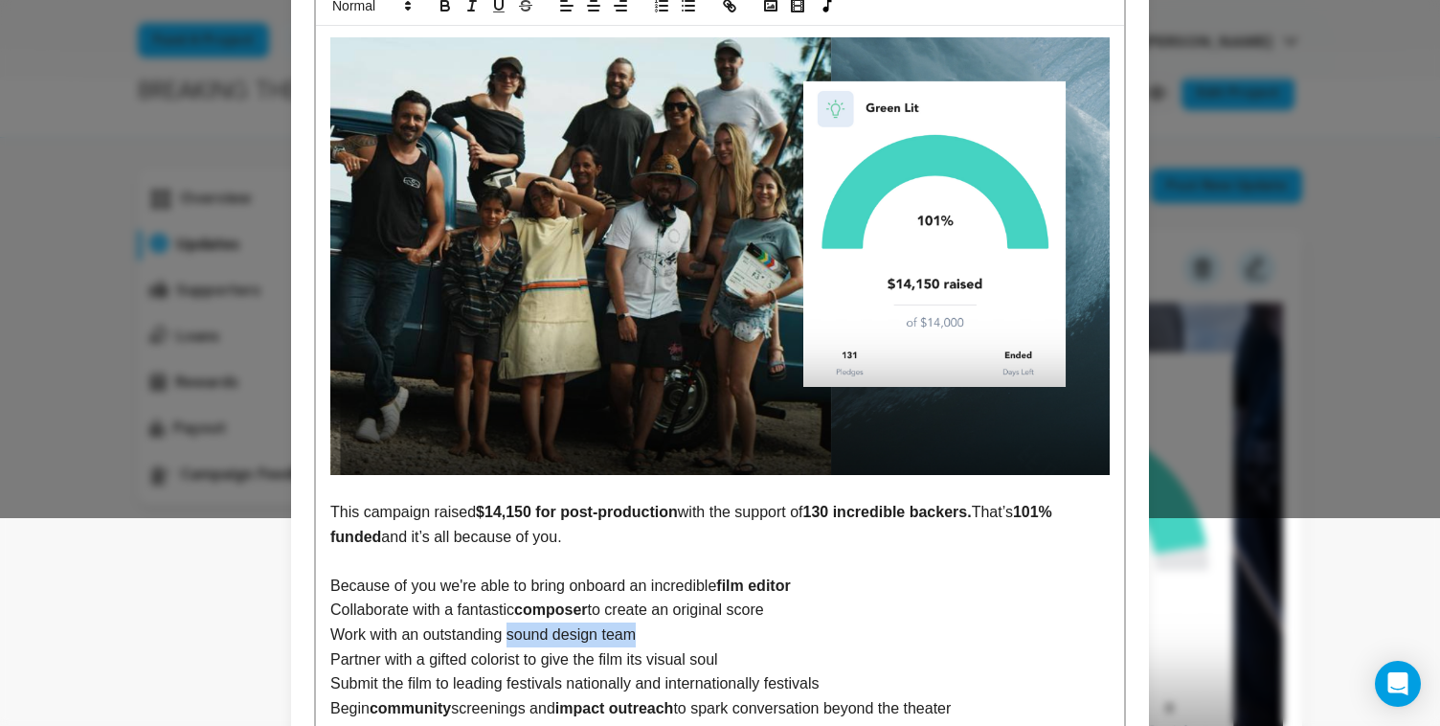
scroll to position [197, 0]
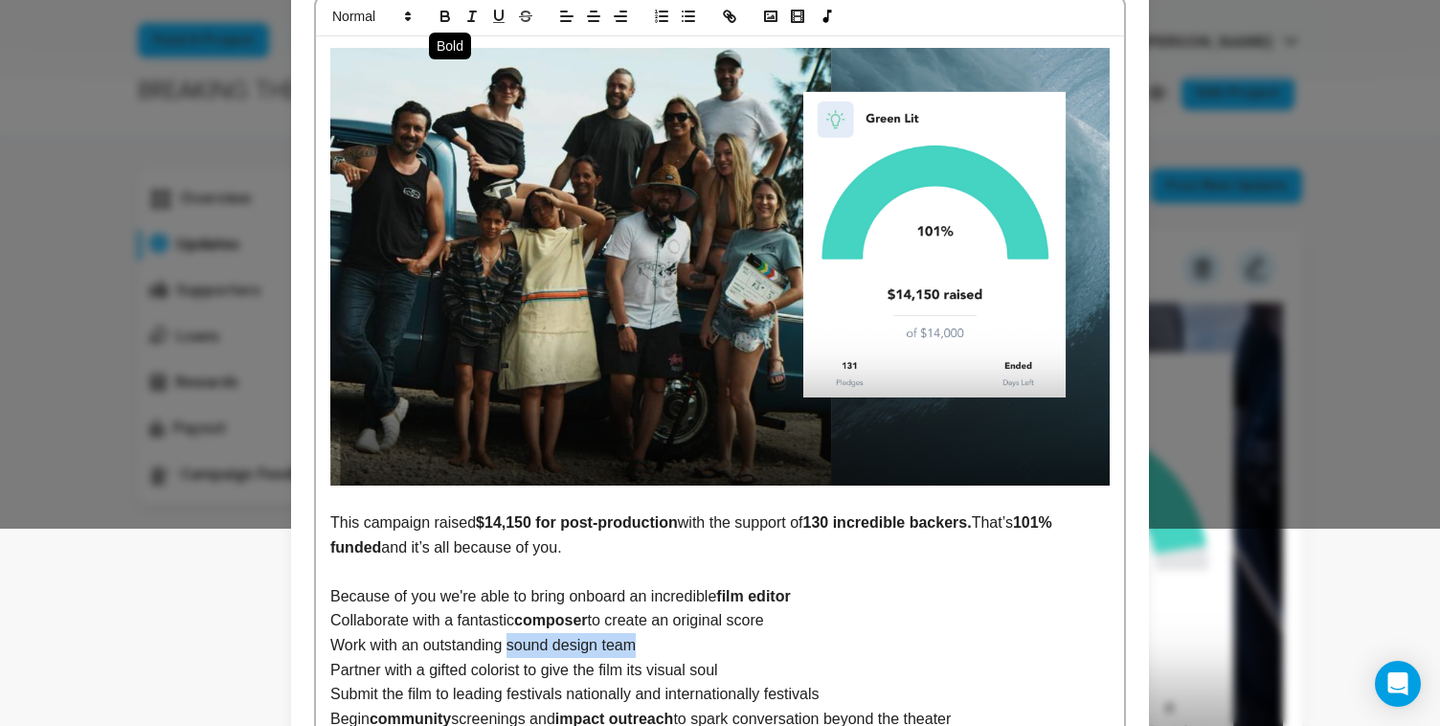
click at [448, 12] on icon "button" at bounding box center [444, 13] width 7 height 5
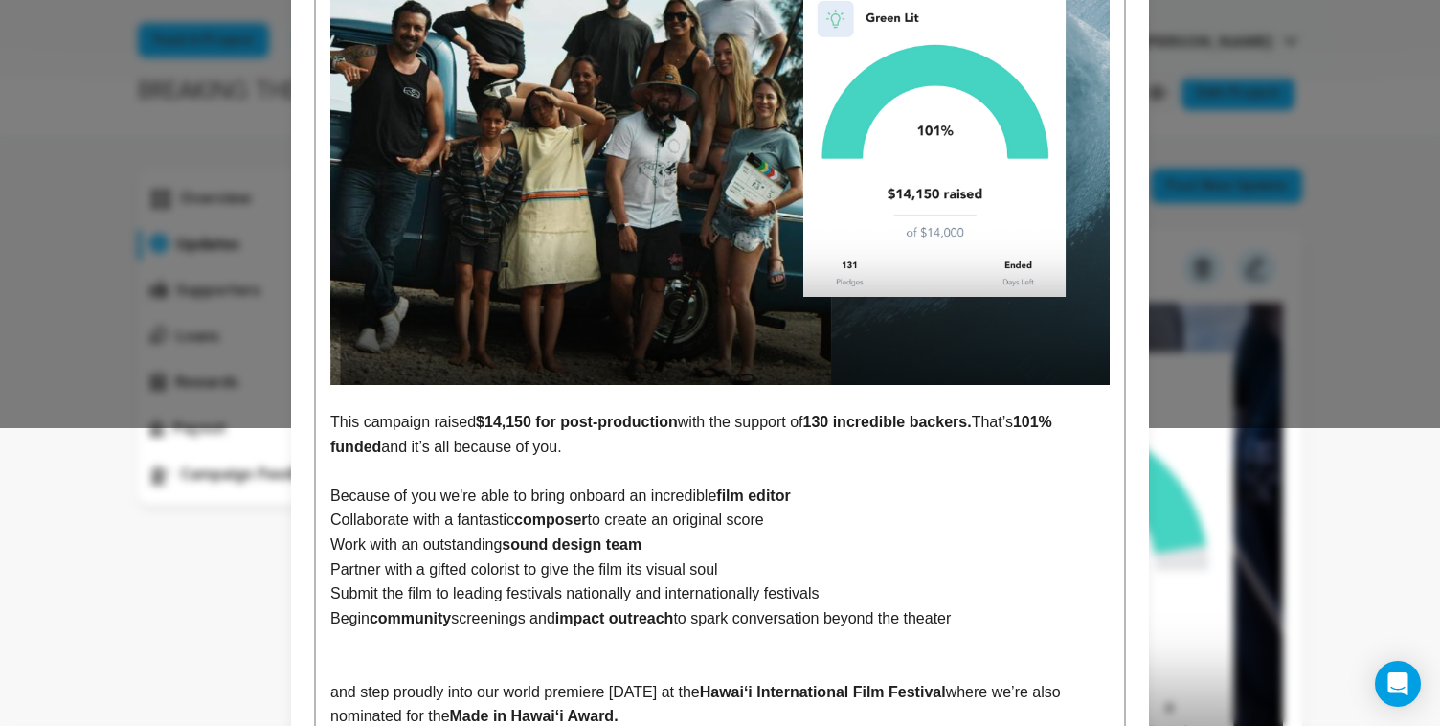
scroll to position [301, 0]
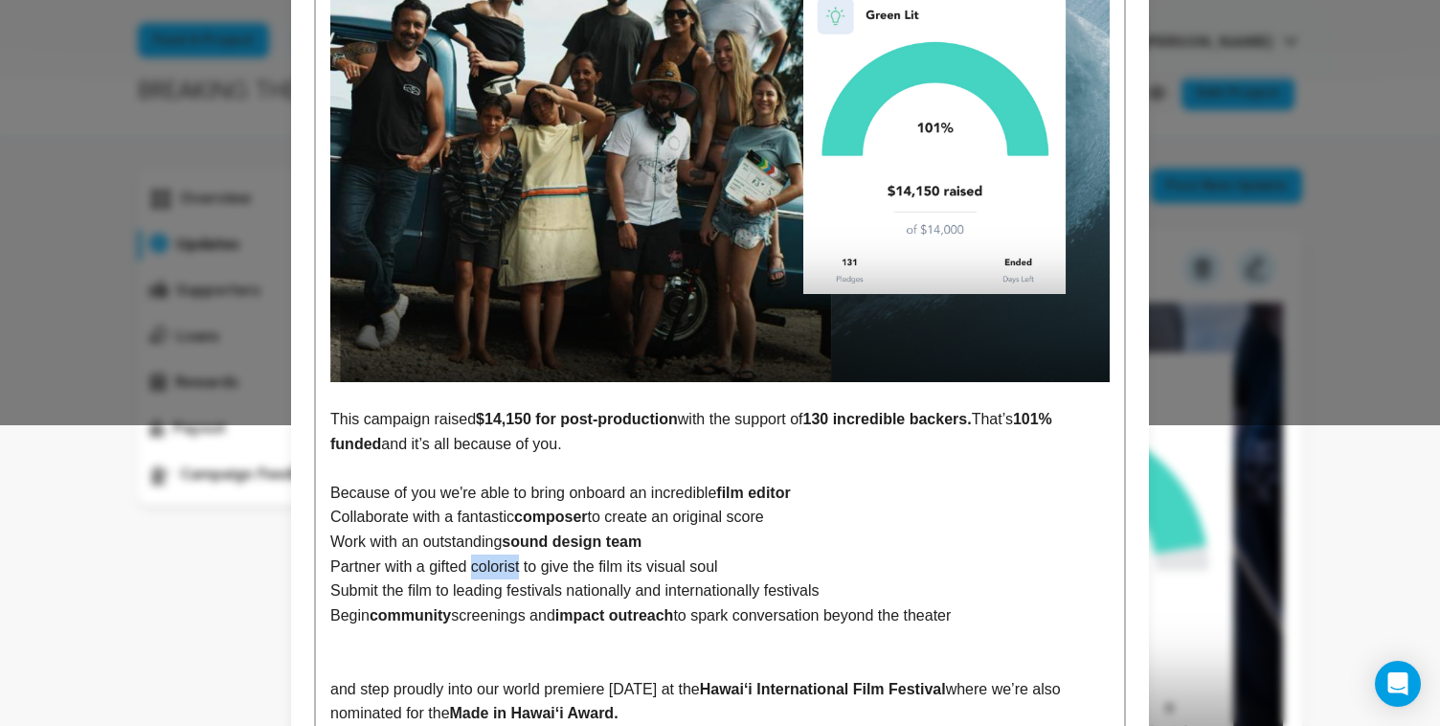
drag, startPoint x: 474, startPoint y: 567, endPoint x: 525, endPoint y: 567, distance: 50.8
click at [525, 568] on p "Partner with a gifted colorist to give the film its visual soul" at bounding box center [719, 566] width 779 height 25
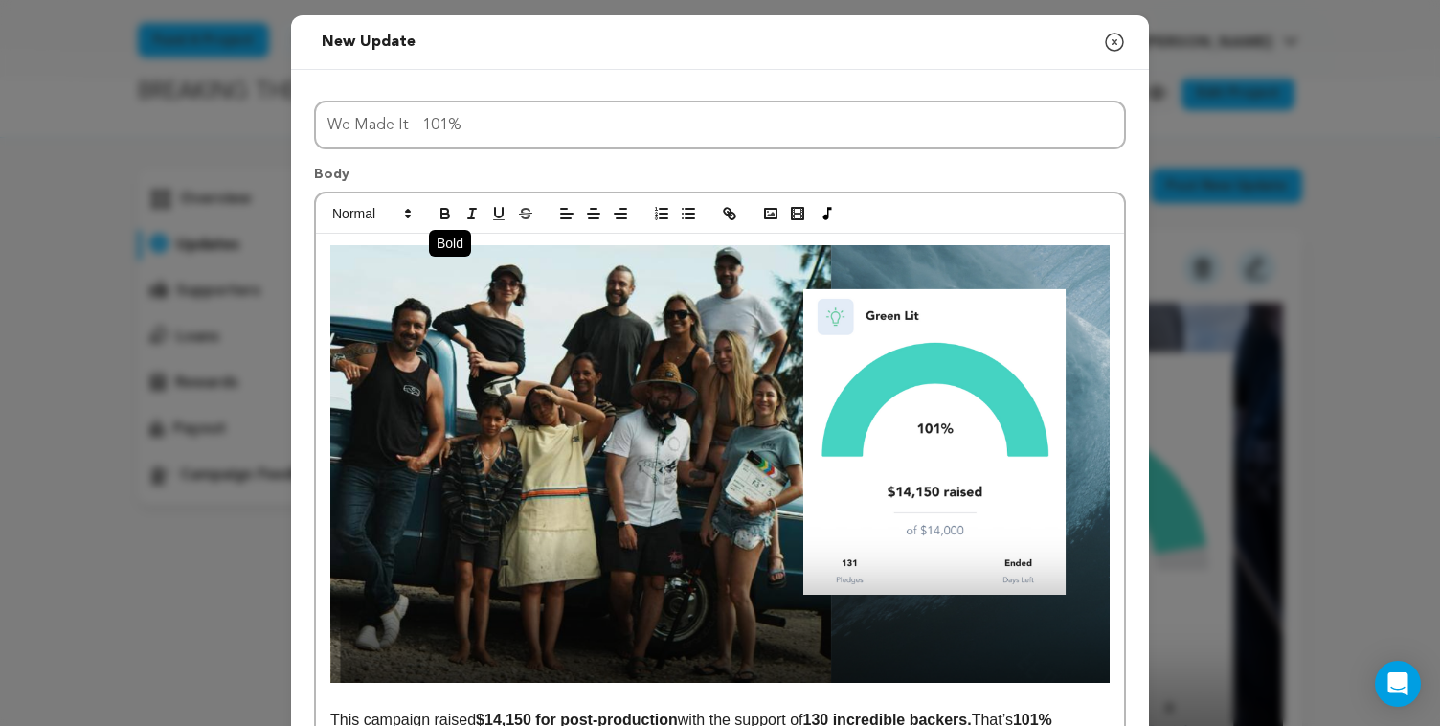
click at [441, 214] on icon "button" at bounding box center [445, 216] width 8 height 5
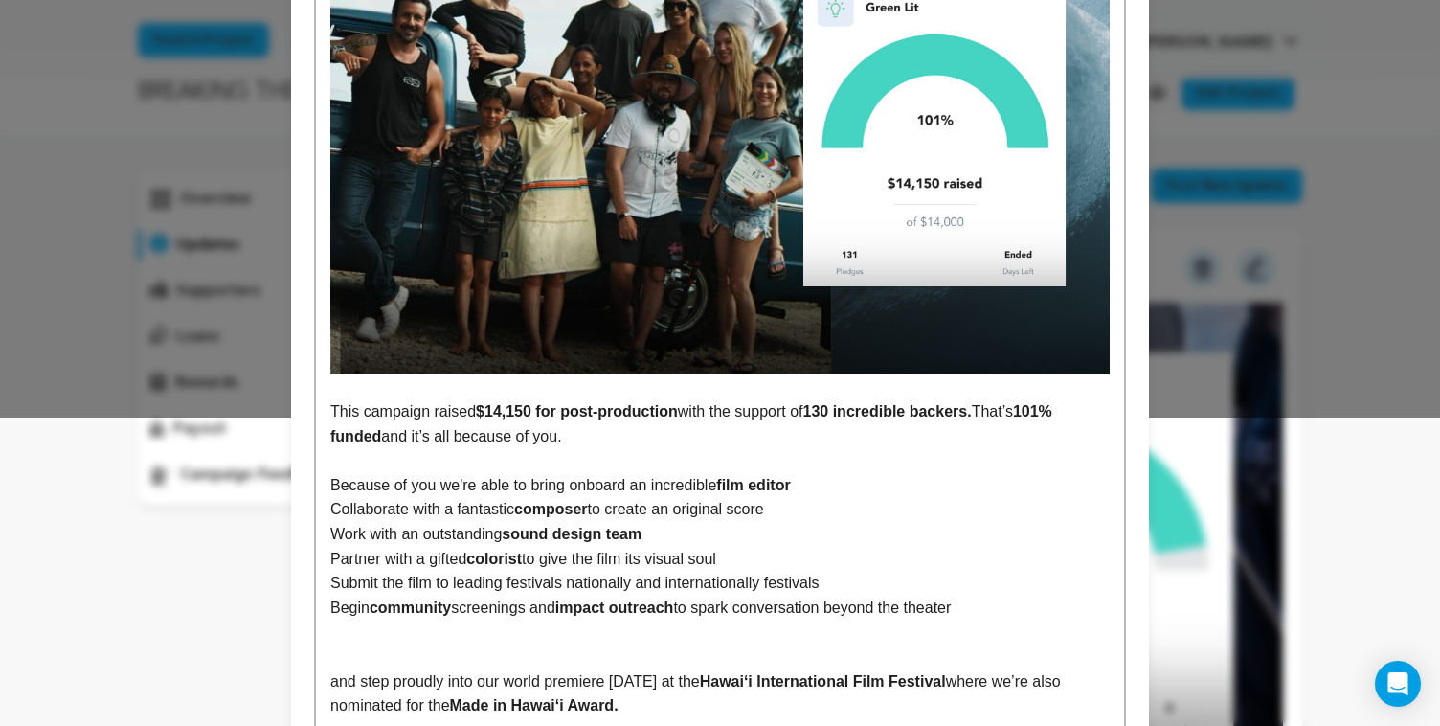
scroll to position [364, 0]
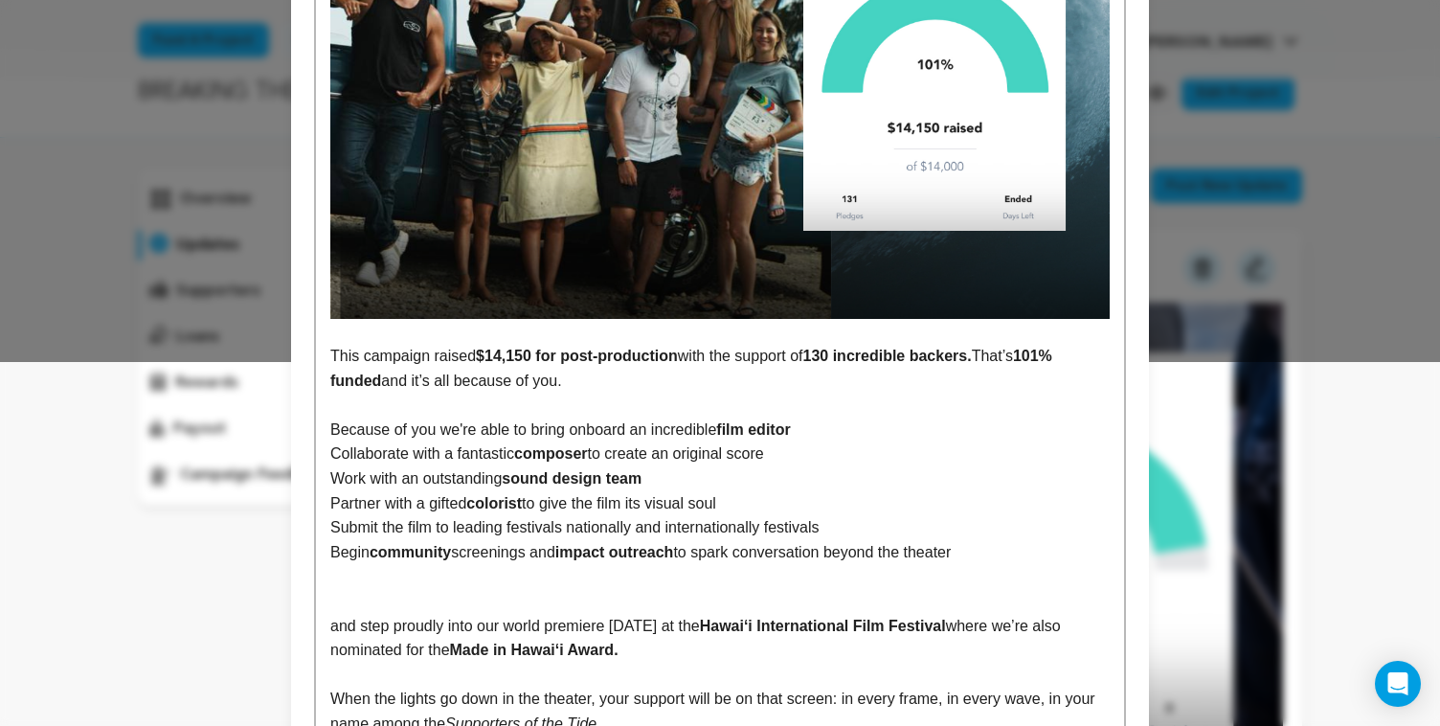
click at [842, 532] on p "Submit the film to leading festivals nationally and internationally festivals" at bounding box center [719, 527] width 779 height 25
drag, startPoint x: 457, startPoint y: 527, endPoint x: 568, endPoint y: 528, distance: 111.1
click at [568, 528] on p "Submit the film to leading festivals nationally and internationally" at bounding box center [719, 527] width 779 height 25
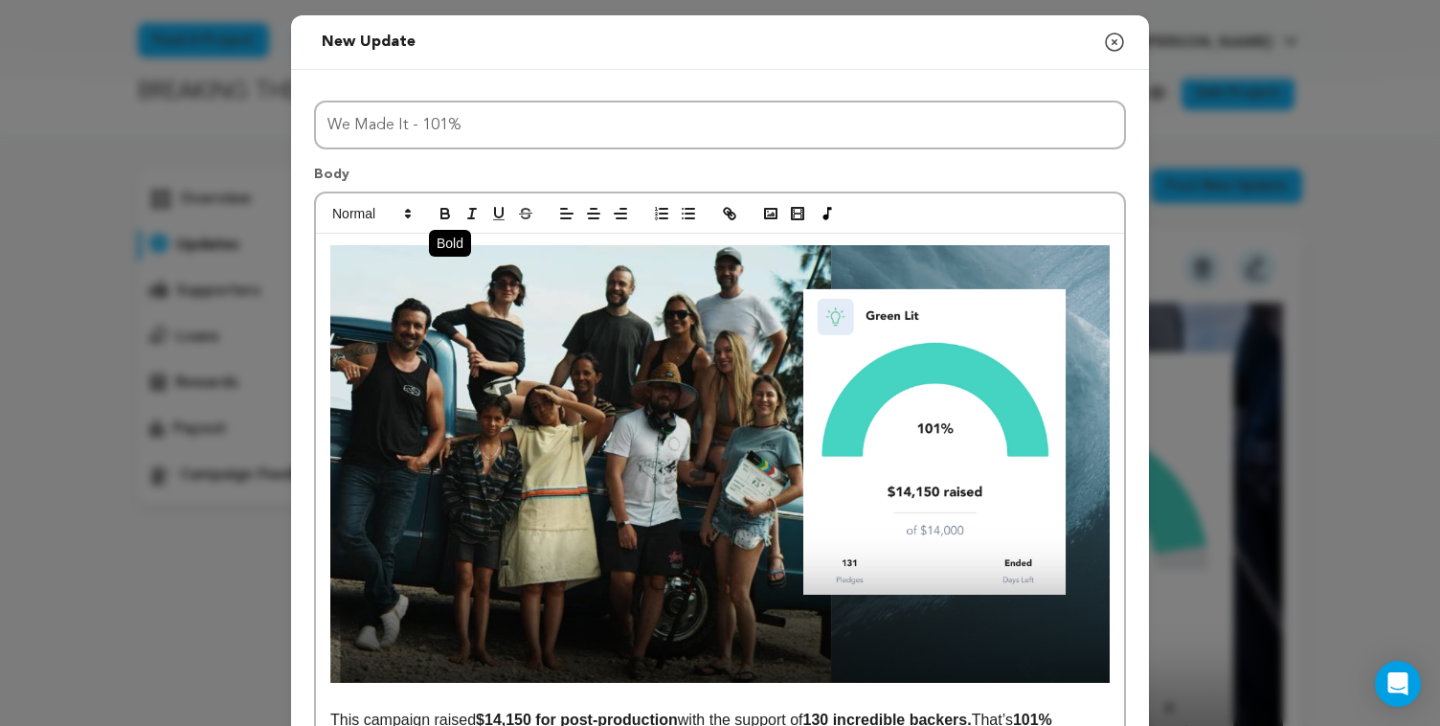
click at [446, 214] on icon "button" at bounding box center [445, 213] width 17 height 17
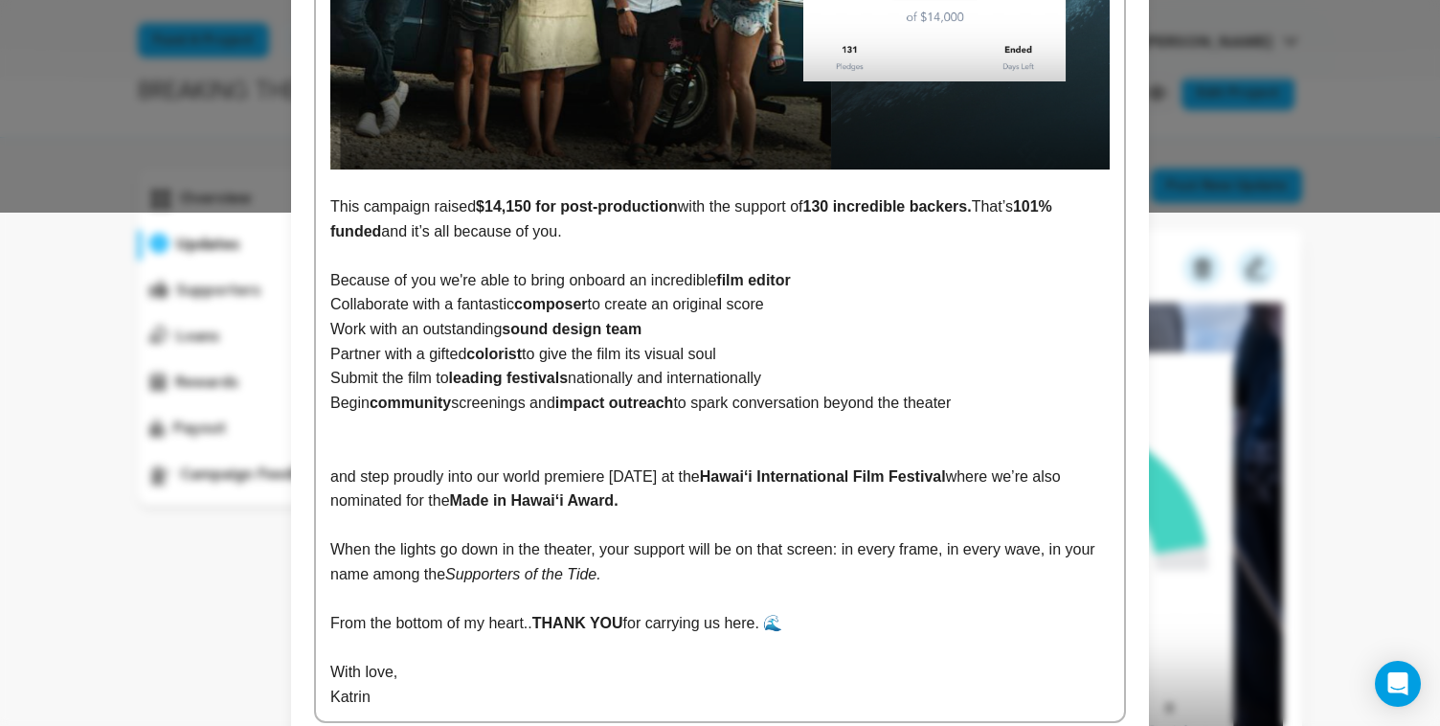
scroll to position [487, 0]
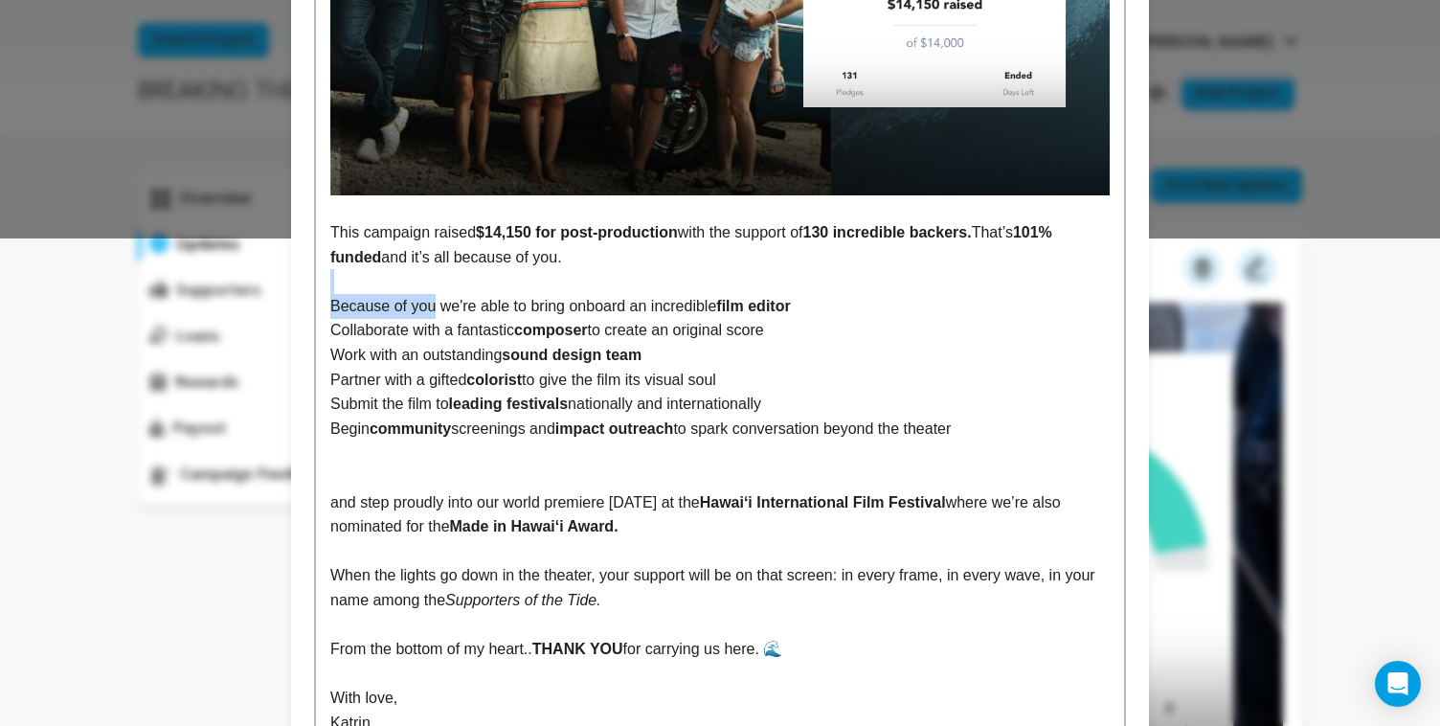
drag, startPoint x: 437, startPoint y: 306, endPoint x: 298, endPoint y: 289, distance: 139.9
click at [298, 289] on div "Title We Made It - 101% Body This campaign raised $14,150 for post-production w…" at bounding box center [720, 176] width 858 height 1189
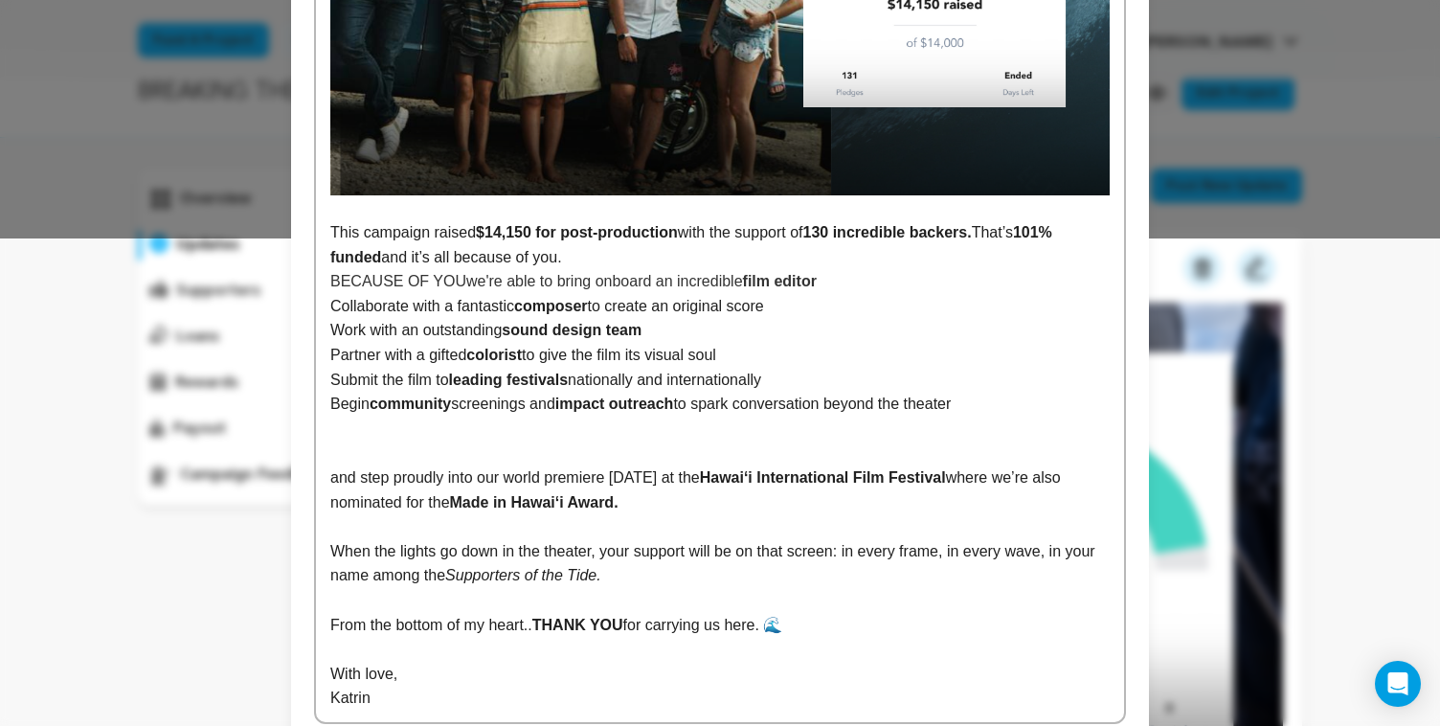
click at [603, 264] on p "This campaign raised $14,150 for post-production with the support of 130 incred…" at bounding box center [719, 244] width 779 height 49
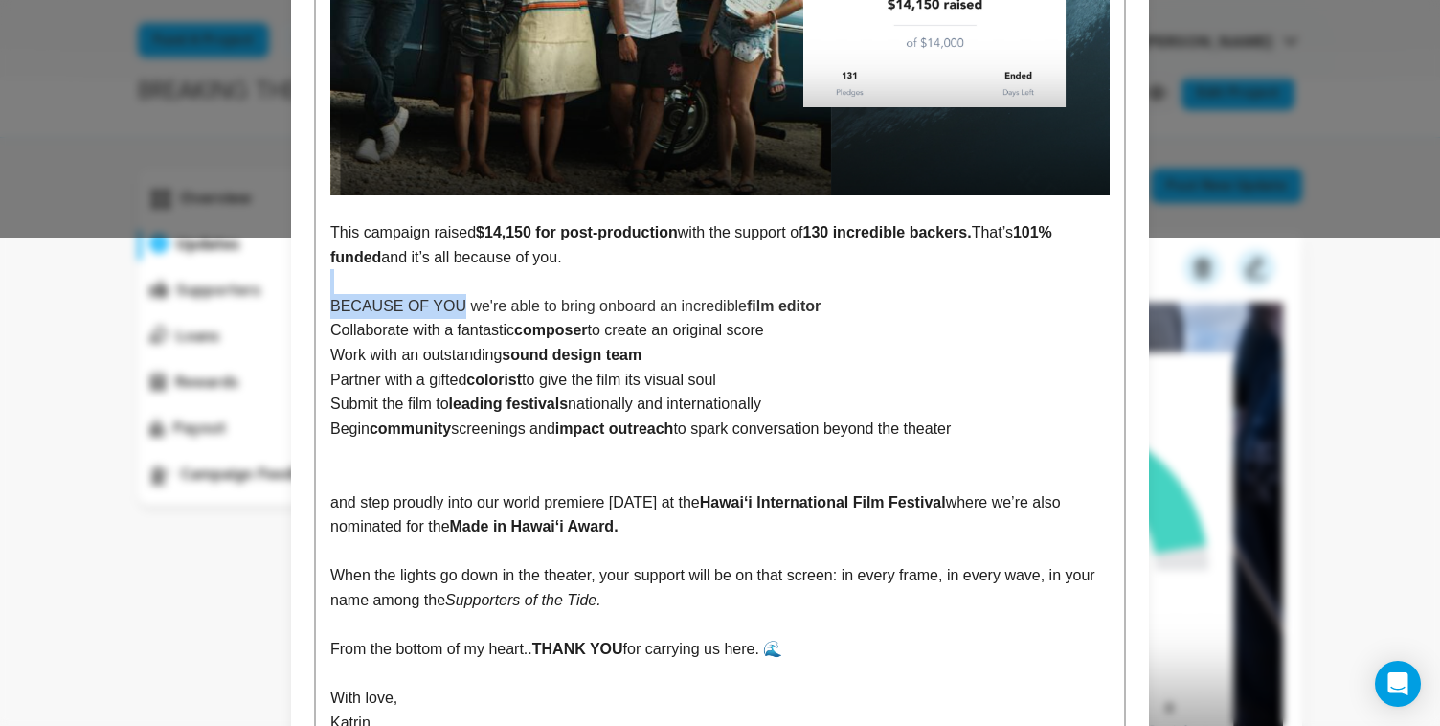
drag, startPoint x: 460, startPoint y: 306, endPoint x: 290, endPoint y: 293, distance: 170.0
click at [291, 293] on div "Title We Made It - 101% Body This campaign raised $14,150 for post-production w…" at bounding box center [720, 176] width 858 height 1189
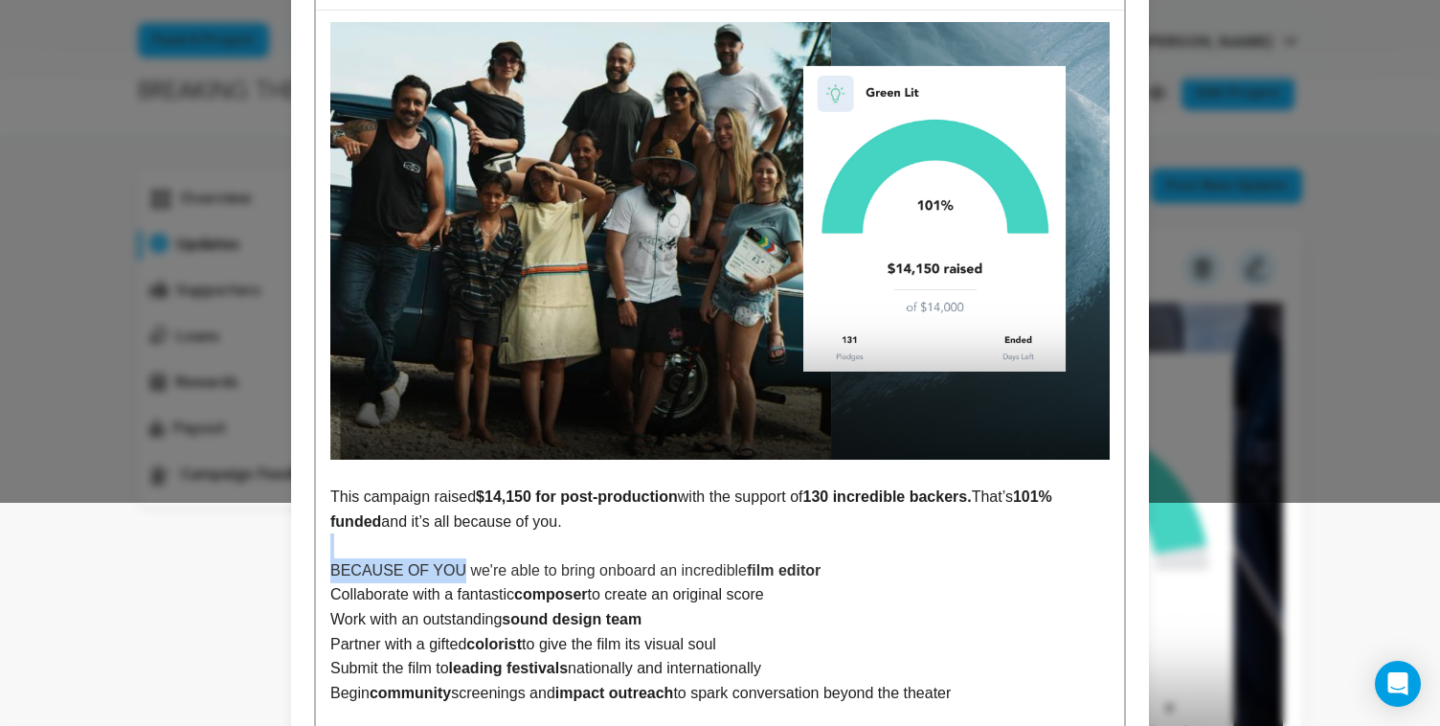
scroll to position [0, 0]
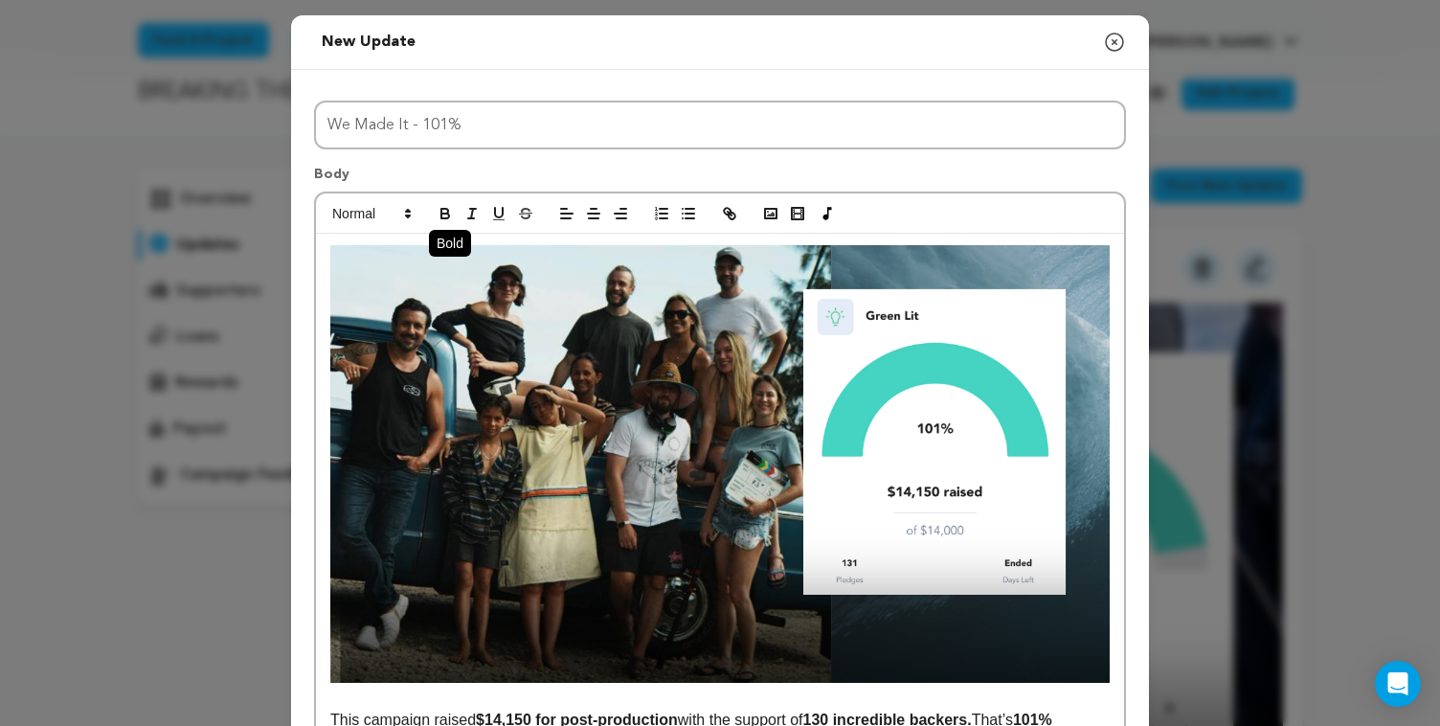
click at [442, 216] on icon "button" at bounding box center [445, 213] width 17 height 17
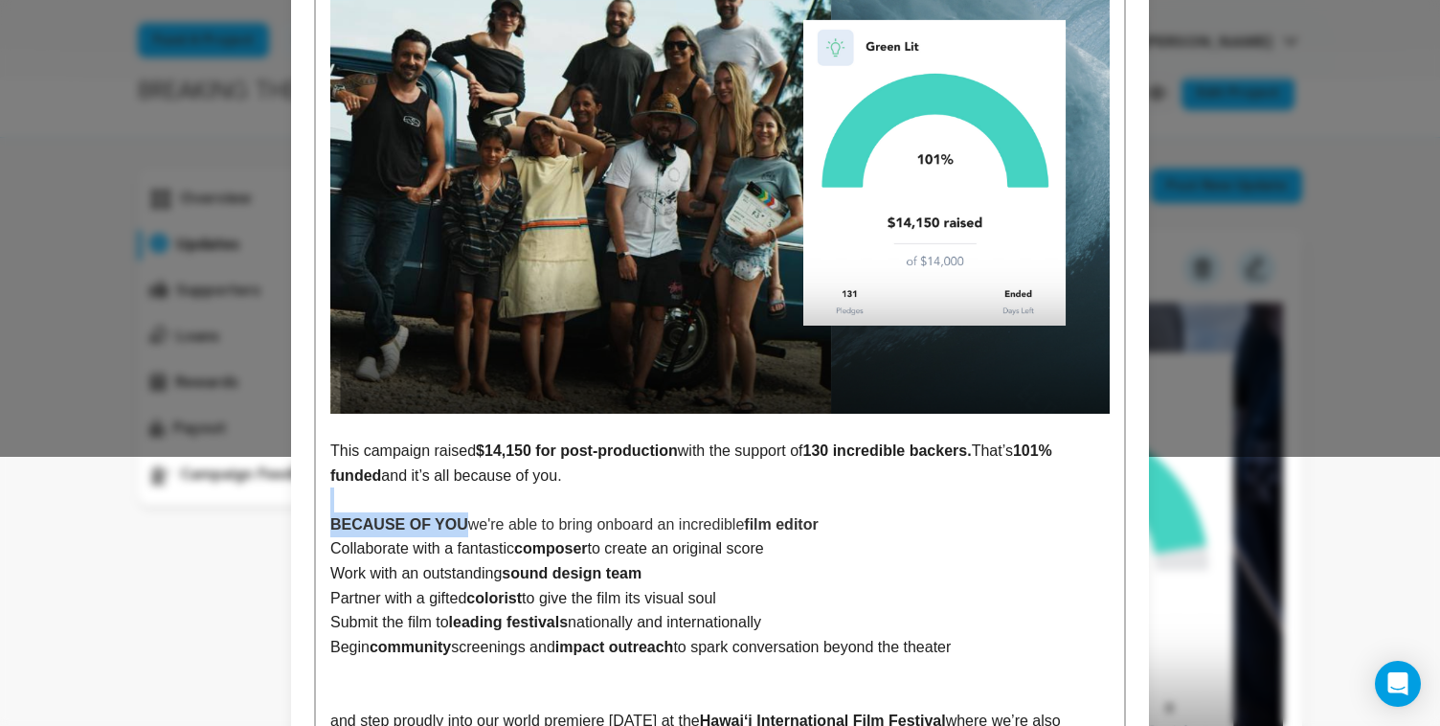
scroll to position [471, 0]
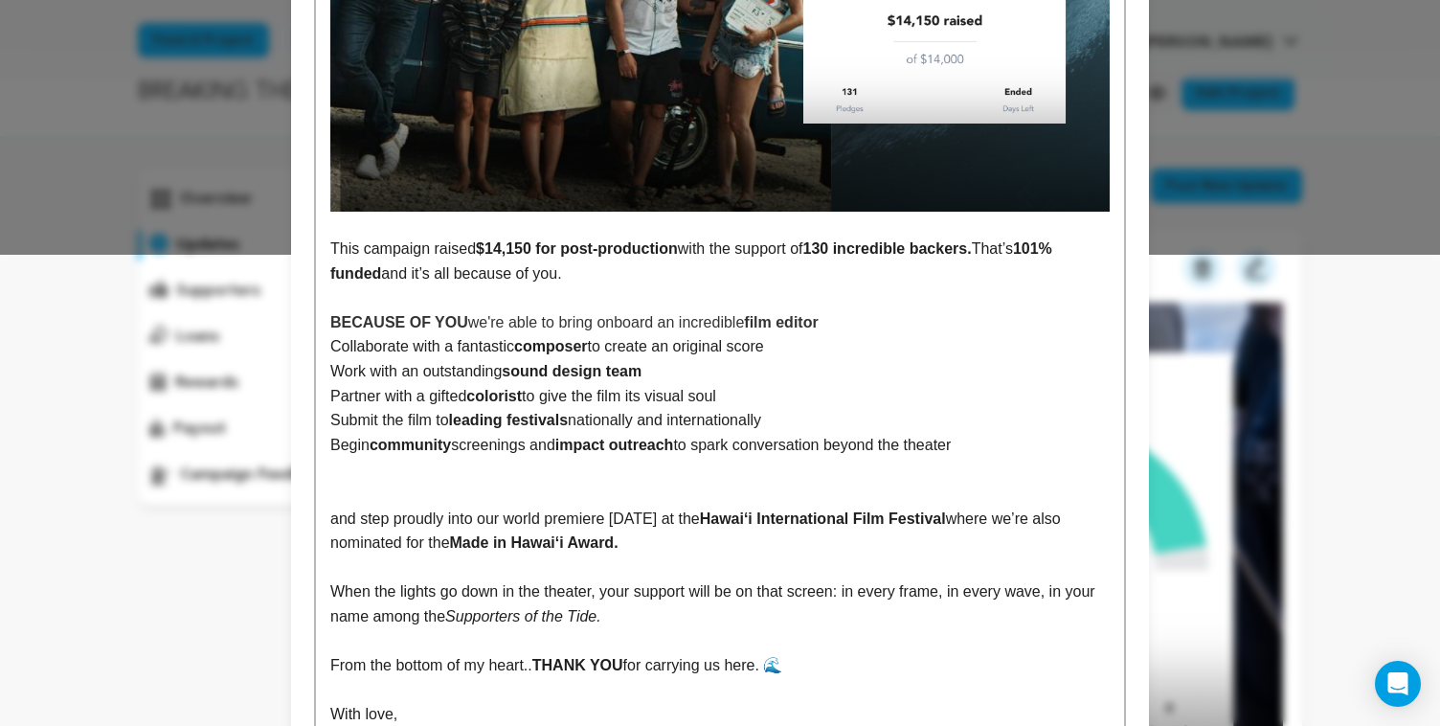
click at [619, 489] on p at bounding box center [719, 494] width 779 height 25
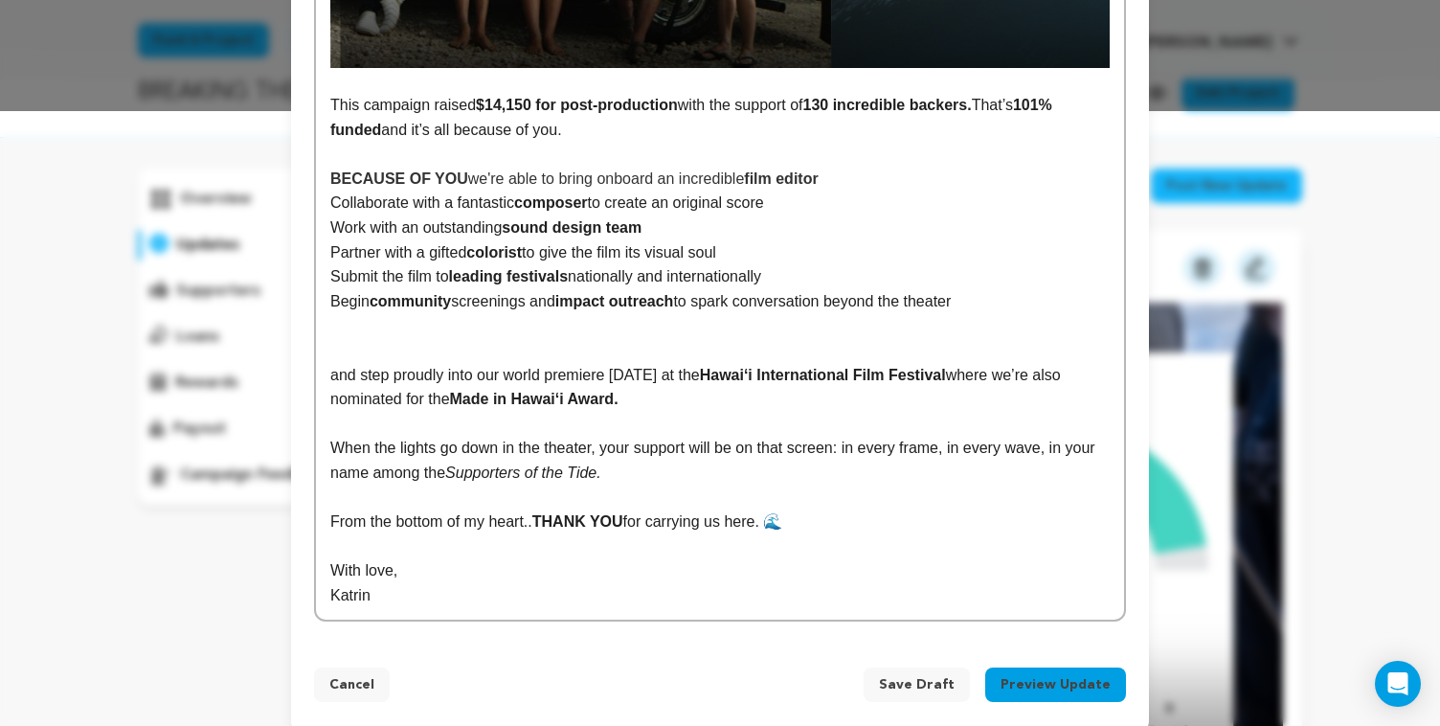
scroll to position [612, 0]
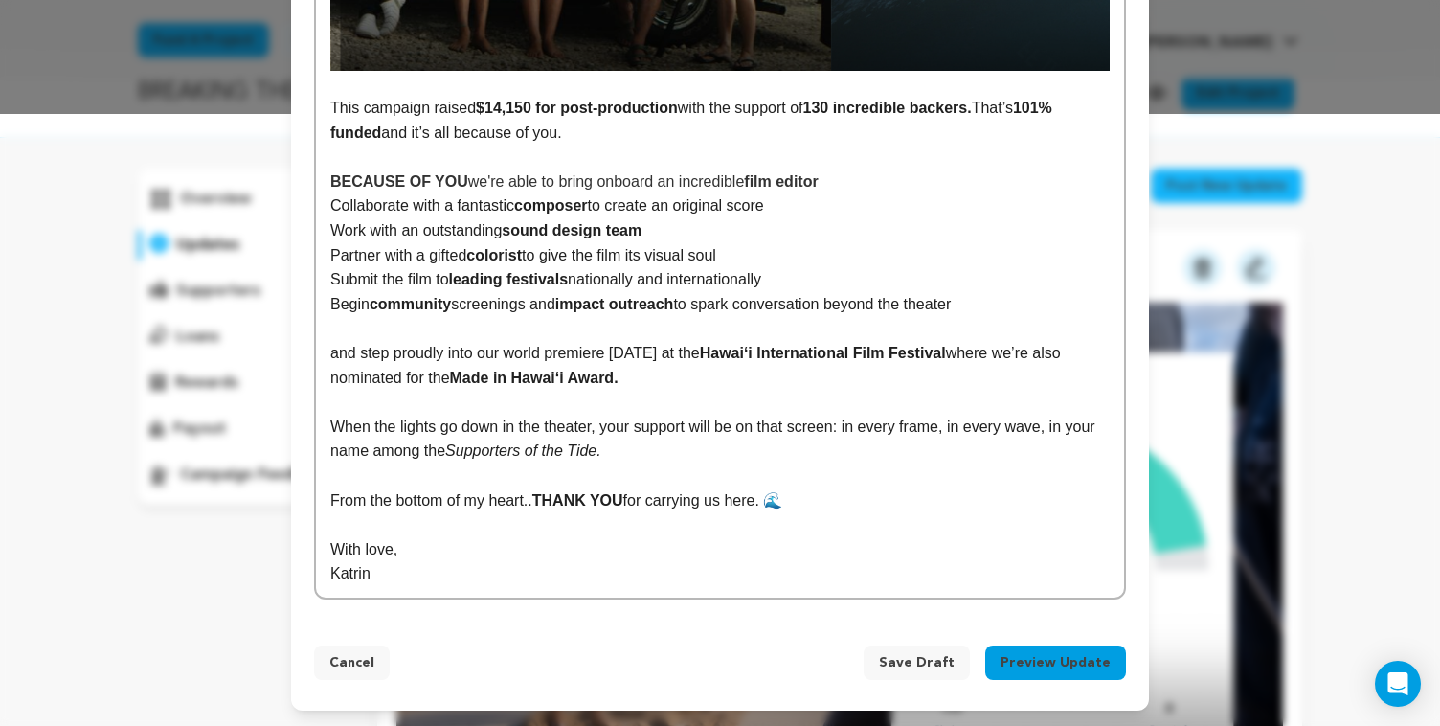
click at [895, 508] on p "From the bottom of my heart.. THANK YOU for carrying us here. 🌊" at bounding box center [719, 500] width 779 height 25
click at [1044, 666] on button "Preview Update" at bounding box center [1055, 662] width 141 height 34
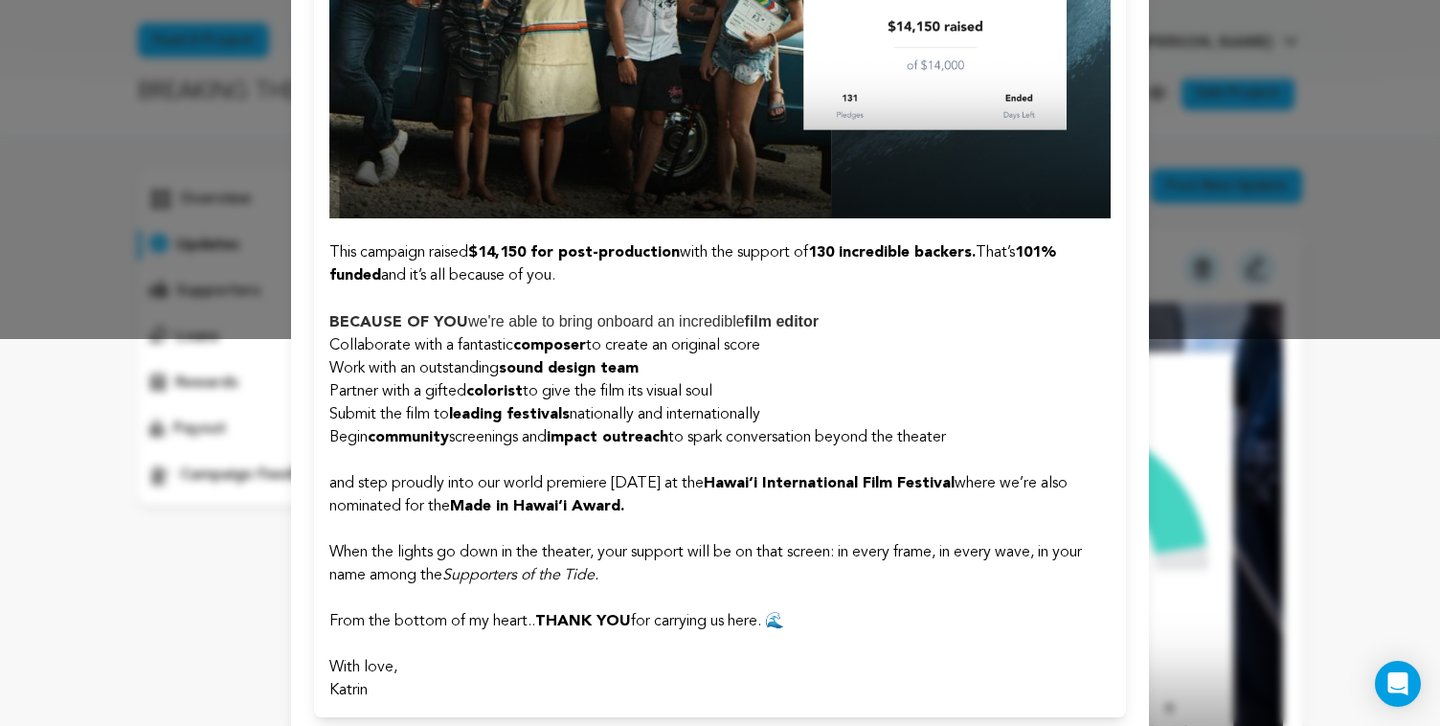
scroll to position [506, 0]
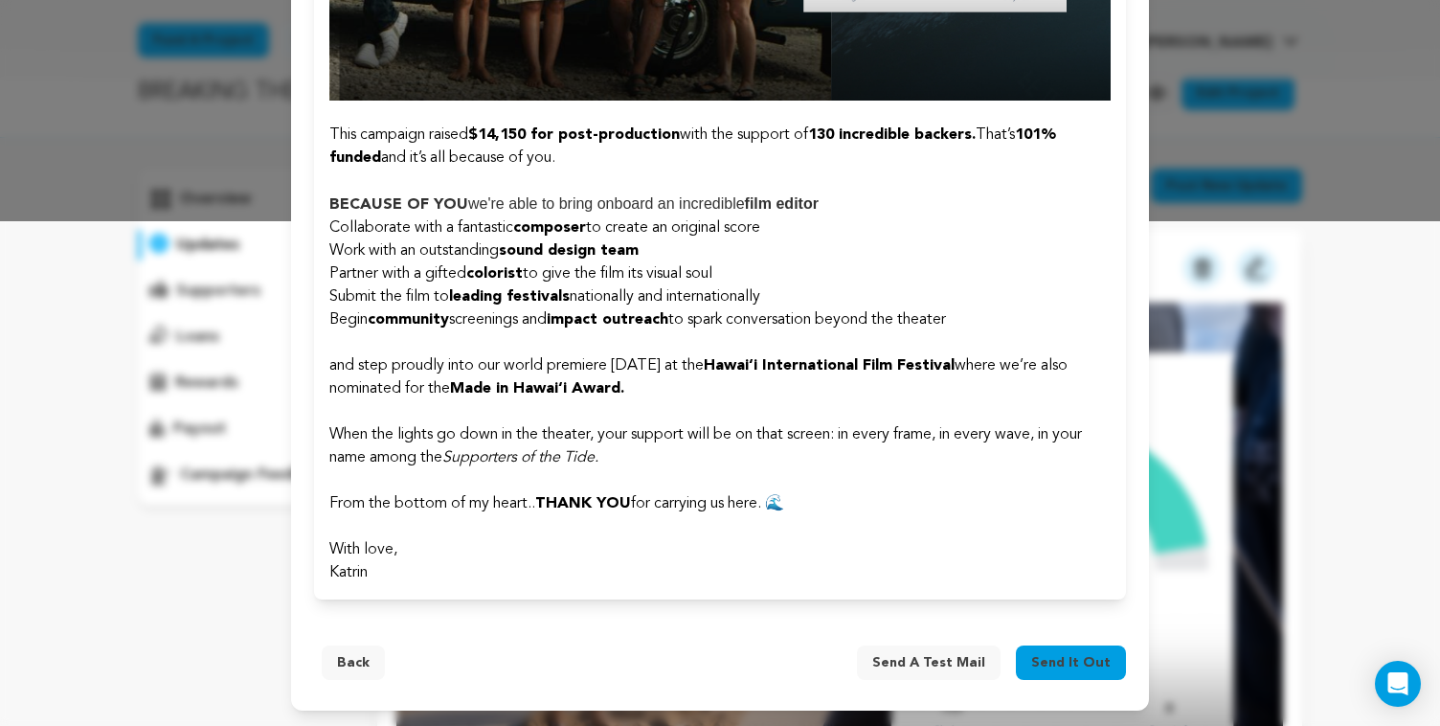
click at [1079, 660] on span "Send it out" at bounding box center [1070, 662] width 79 height 19
